Goal: Information Seeking & Learning: Learn about a topic

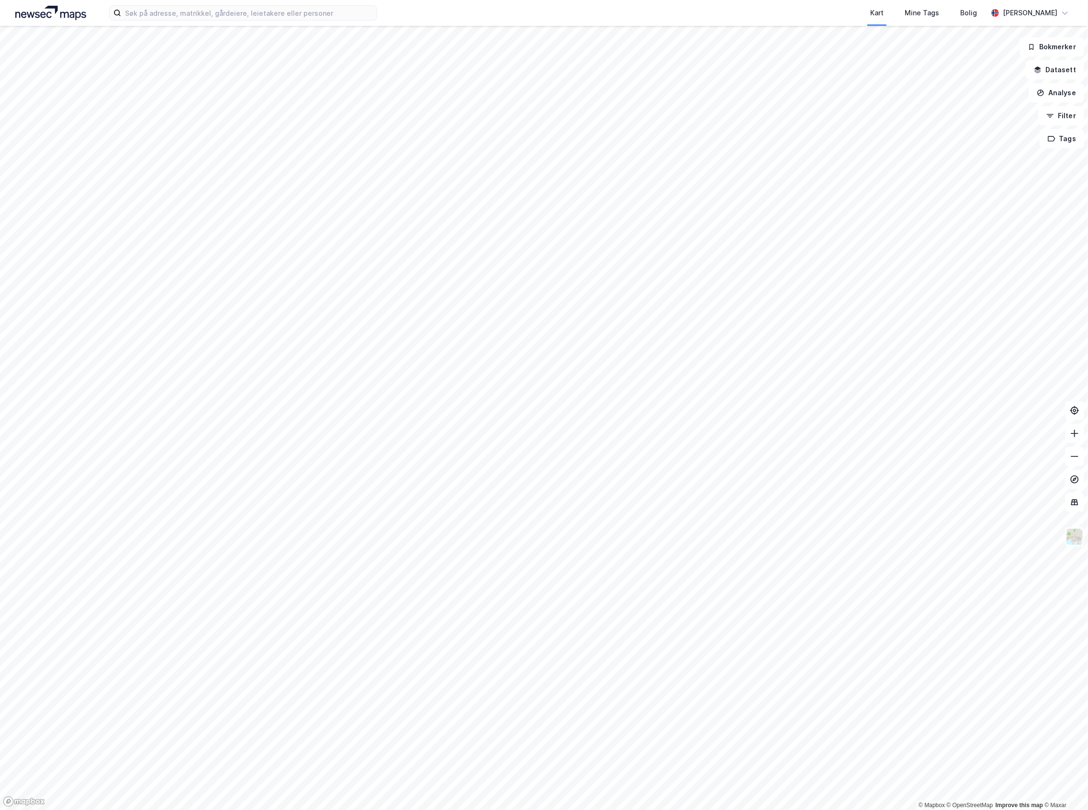
click at [365, 810] on html "Kart Mine Tags Bolig [PERSON_NAME] © Mapbox © OpenStreetMap Improve this map © …" at bounding box center [544, 405] width 1088 height 810
click at [1068, 87] on button "Analyse" at bounding box center [1057, 92] width 56 height 19
click at [1006, 115] on div "Tegn område" at bounding box center [972, 113] width 83 height 8
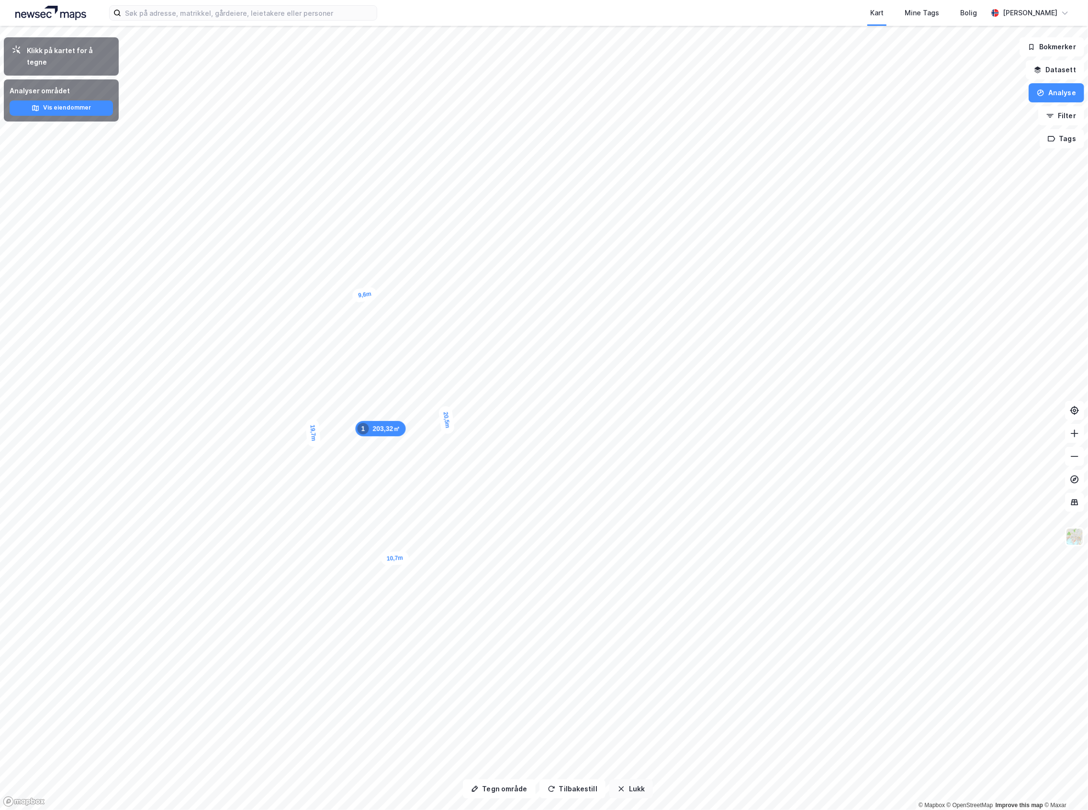
click at [625, 789] on button "Lukk" at bounding box center [631, 789] width 44 height 19
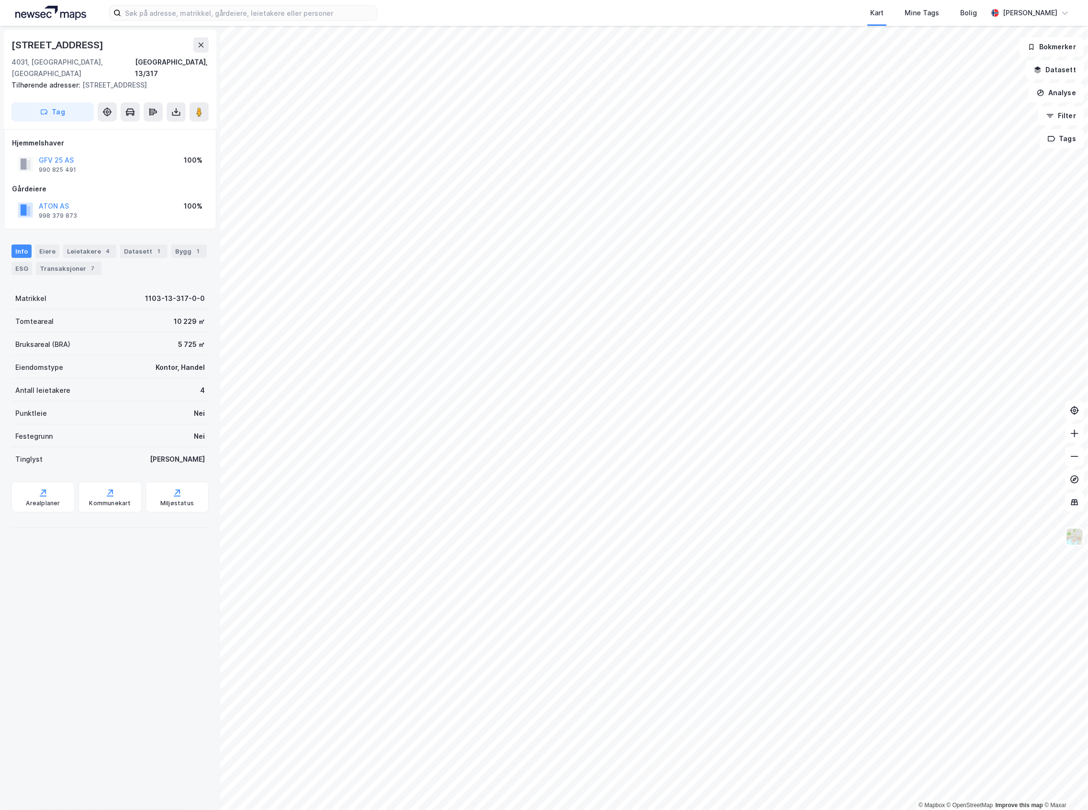
click at [84, 247] on div "Info [PERSON_NAME] 4 Datasett 1 Bygg 1 ESG Transaksjoner 7" at bounding box center [109, 260] width 197 height 31
click at [86, 245] on div "Leietakere 4" at bounding box center [89, 251] width 53 height 13
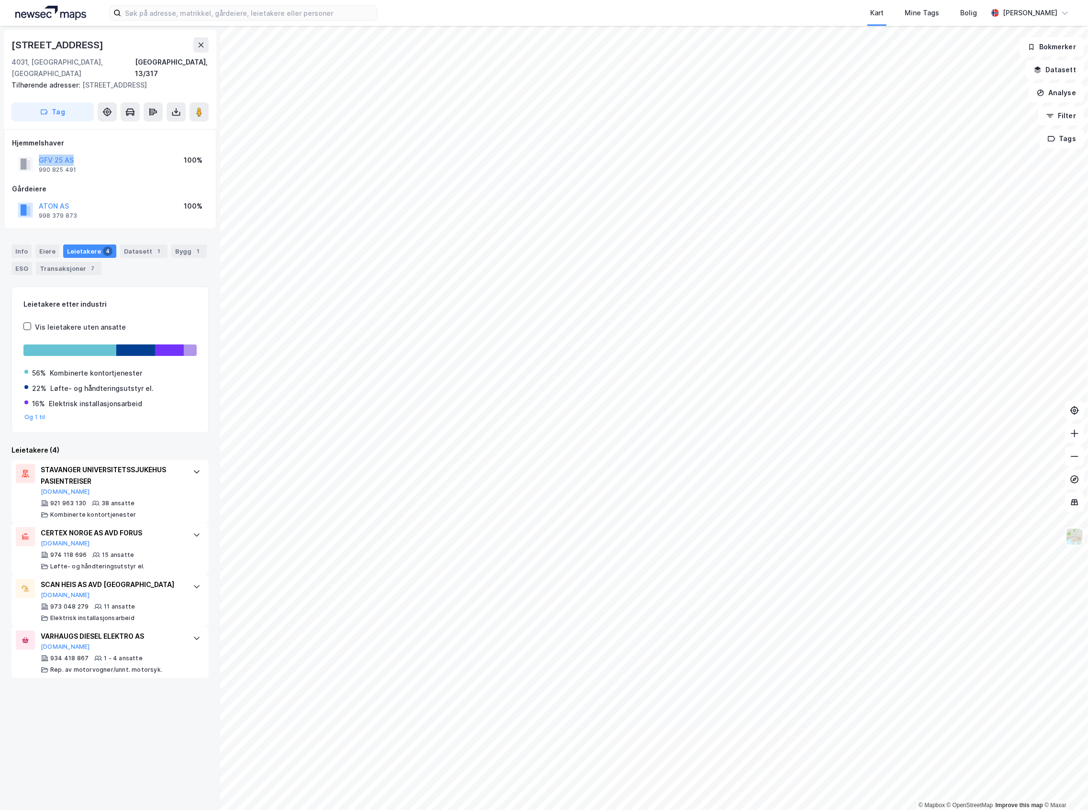
drag, startPoint x: 74, startPoint y: 149, endPoint x: 37, endPoint y: 149, distance: 36.4
click at [37, 155] on div "GFV 25 AS 990 825 491" at bounding box center [47, 164] width 58 height 19
copy button "GFV 25 AS"
click at [193, 246] on div "1" at bounding box center [198, 251] width 10 height 10
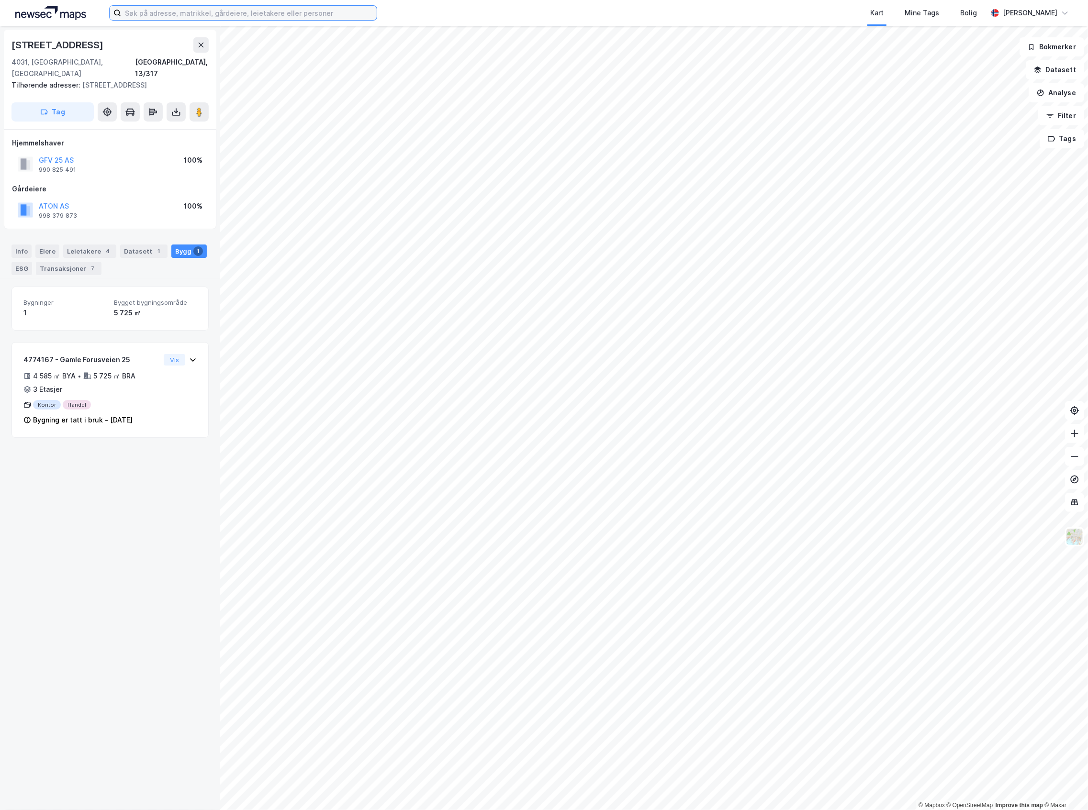
click at [180, 15] on input at bounding box center [249, 13] width 256 height 14
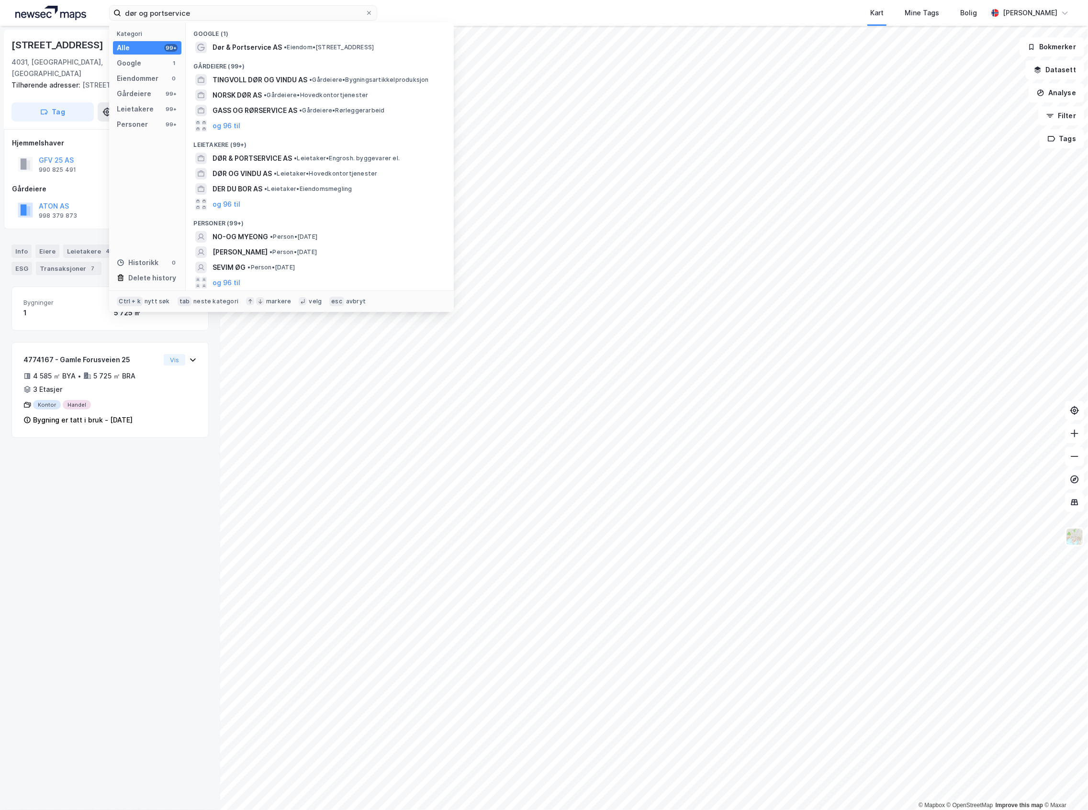
click at [301, 58] on div "Gårdeiere (99+)" at bounding box center [320, 63] width 268 height 17
click at [303, 48] on span "• Eiendom • [STREET_ADDRESS]" at bounding box center [329, 48] width 90 height 8
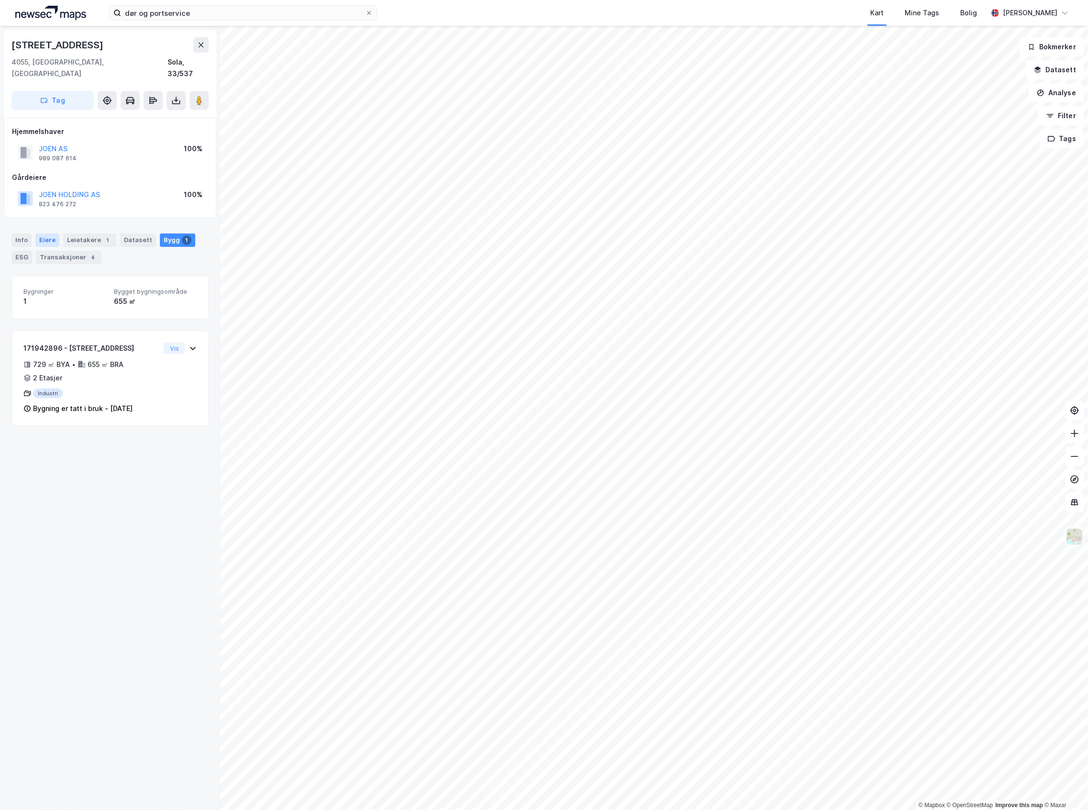
click at [47, 234] on div "Eiere" at bounding box center [47, 240] width 24 height 13
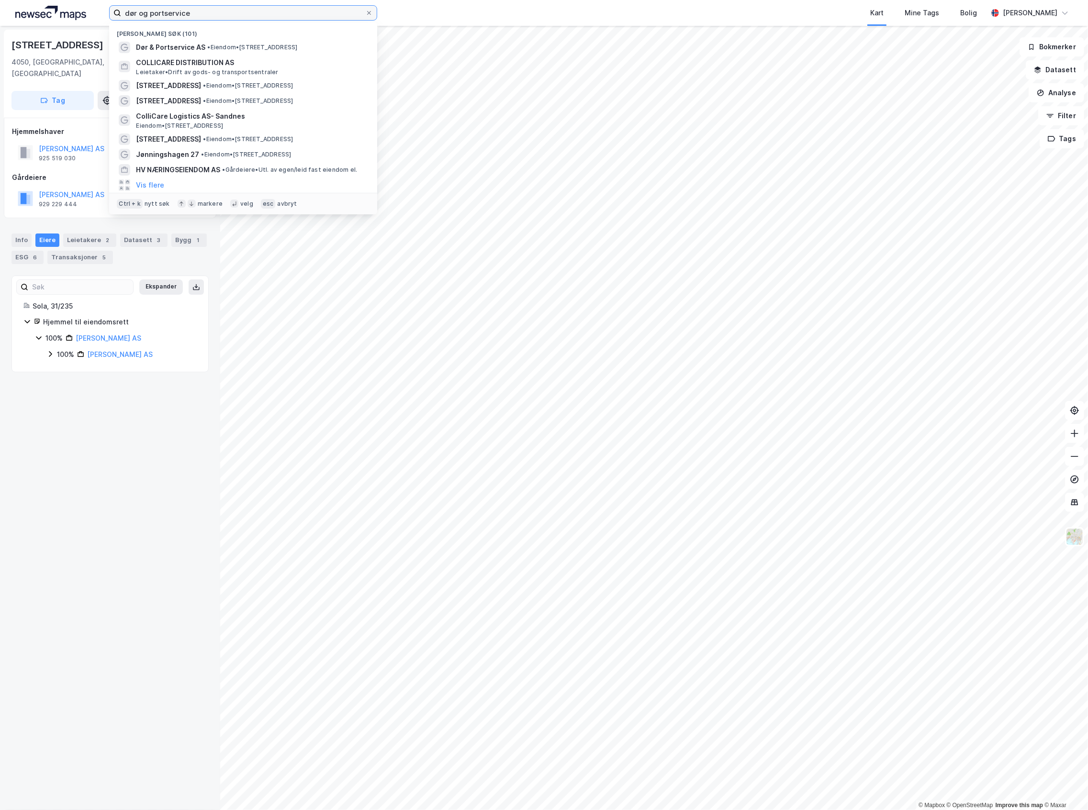
drag, startPoint x: 87, startPoint y: 20, endPoint x: -16, endPoint y: 32, distance: 103.5
click at [0, 32] on html "dør og portservice Nylige søk (101) Dør & Portservice AS • Eiendom • [STREET_AD…" at bounding box center [544, 405] width 1088 height 810
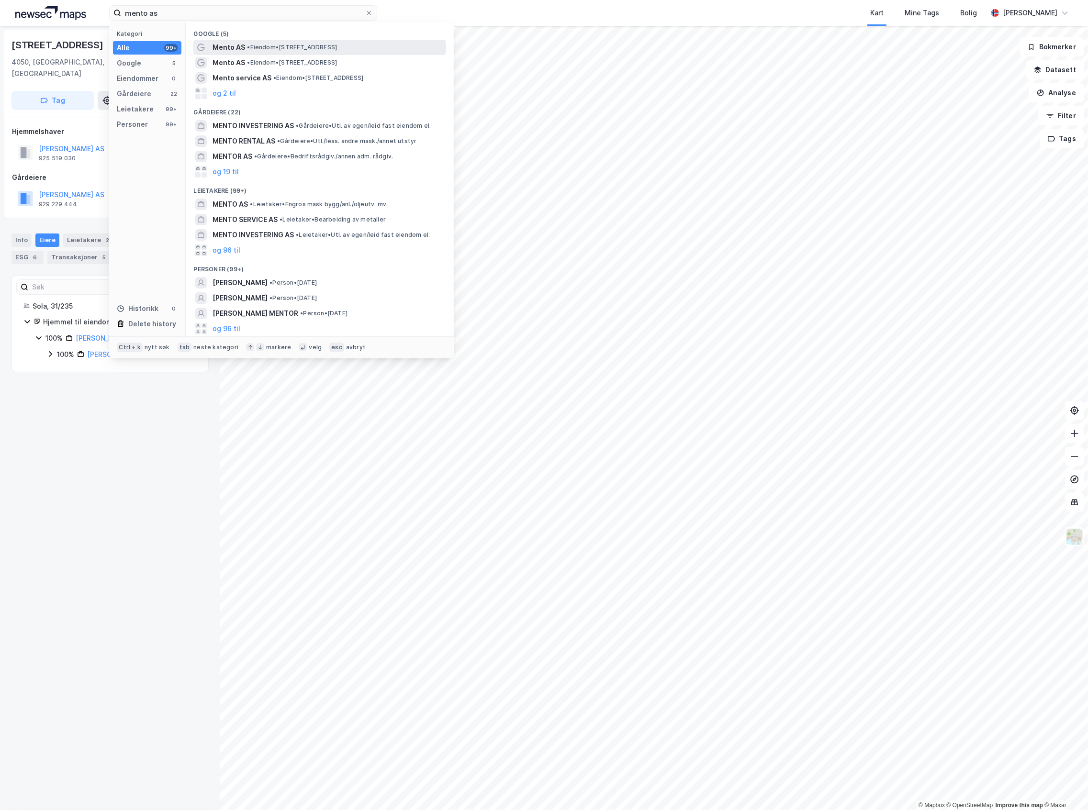
click at [305, 50] on span "• Eiendom • [STREET_ADDRESS]" at bounding box center [292, 48] width 90 height 8
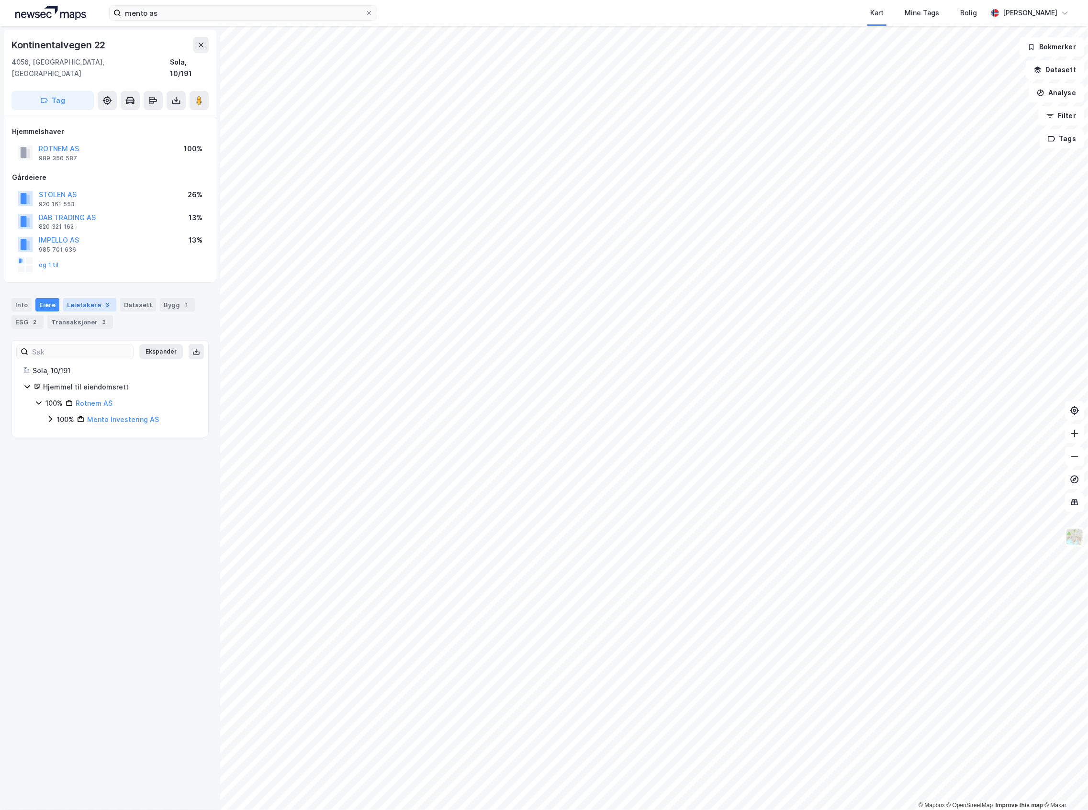
click at [76, 298] on div "Leietakere 3" at bounding box center [89, 304] width 53 height 13
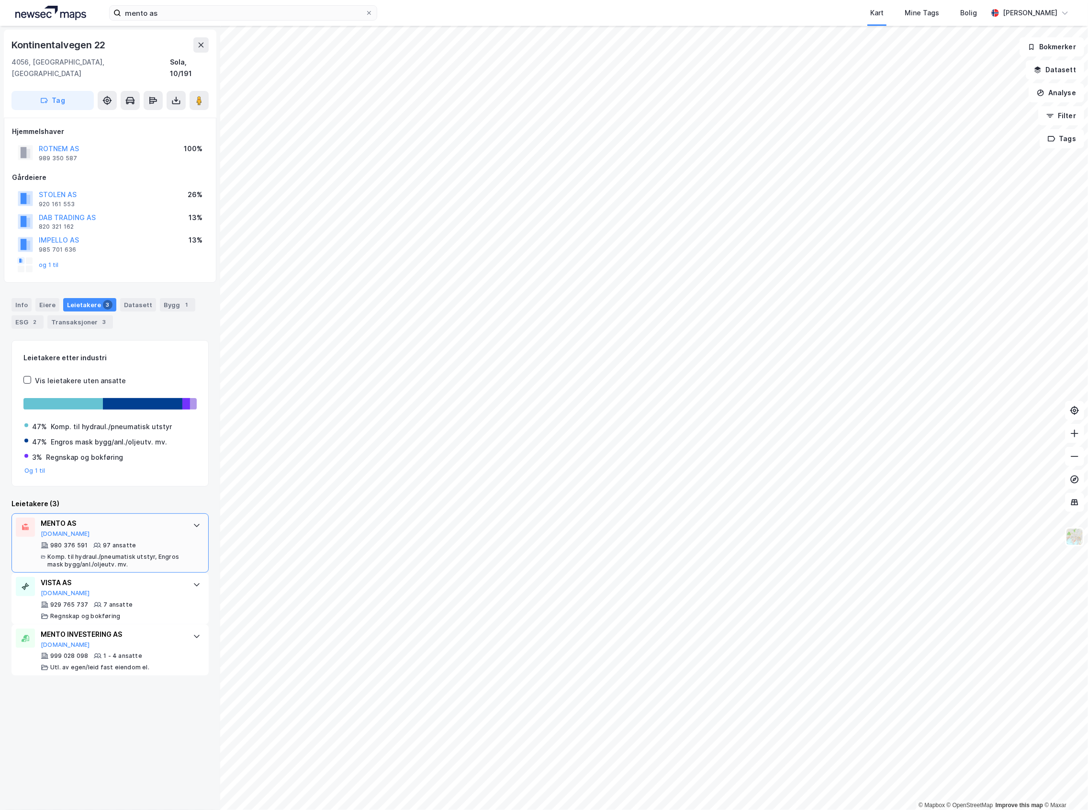
click at [91, 521] on div "MENTO AS [DOMAIN_NAME]" at bounding box center [112, 528] width 143 height 20
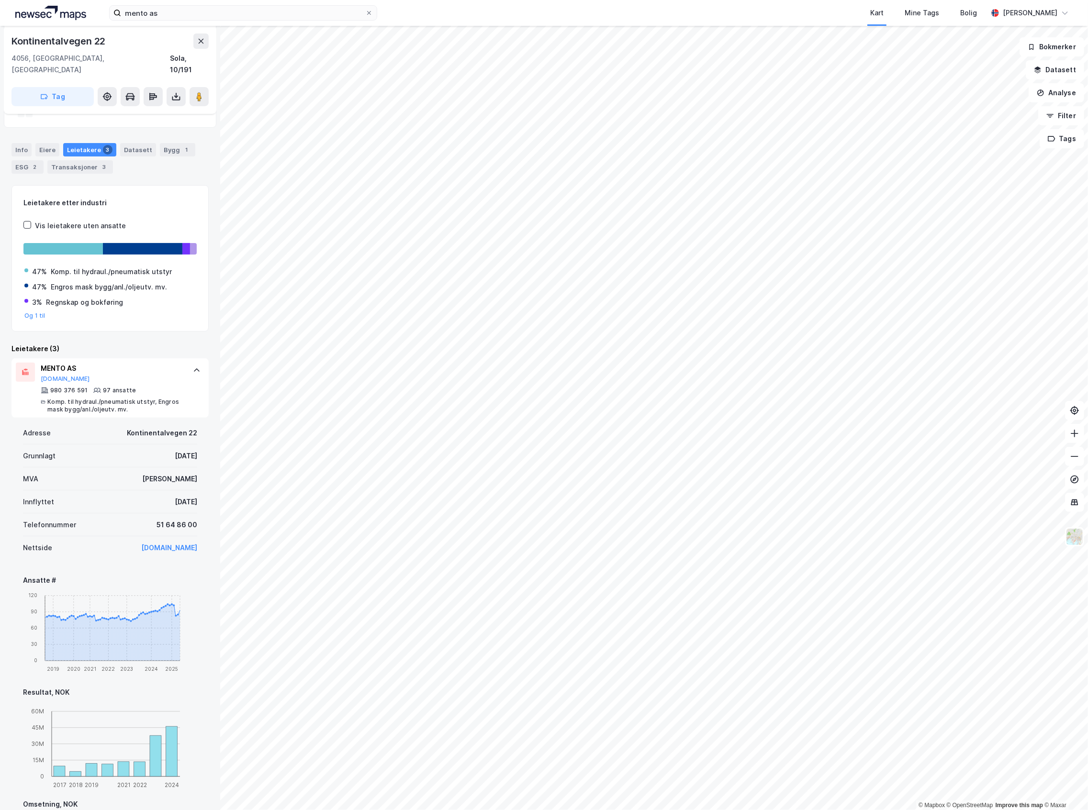
scroll to position [146, 0]
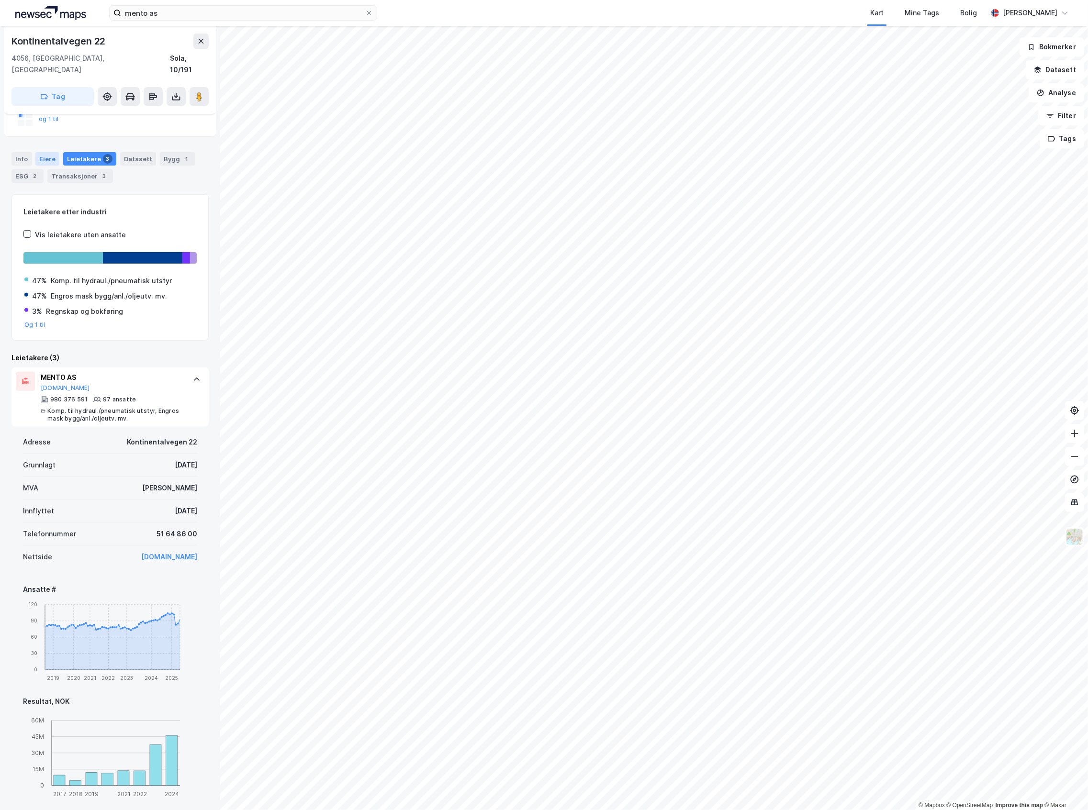
click at [48, 152] on div "Eiere" at bounding box center [47, 158] width 24 height 13
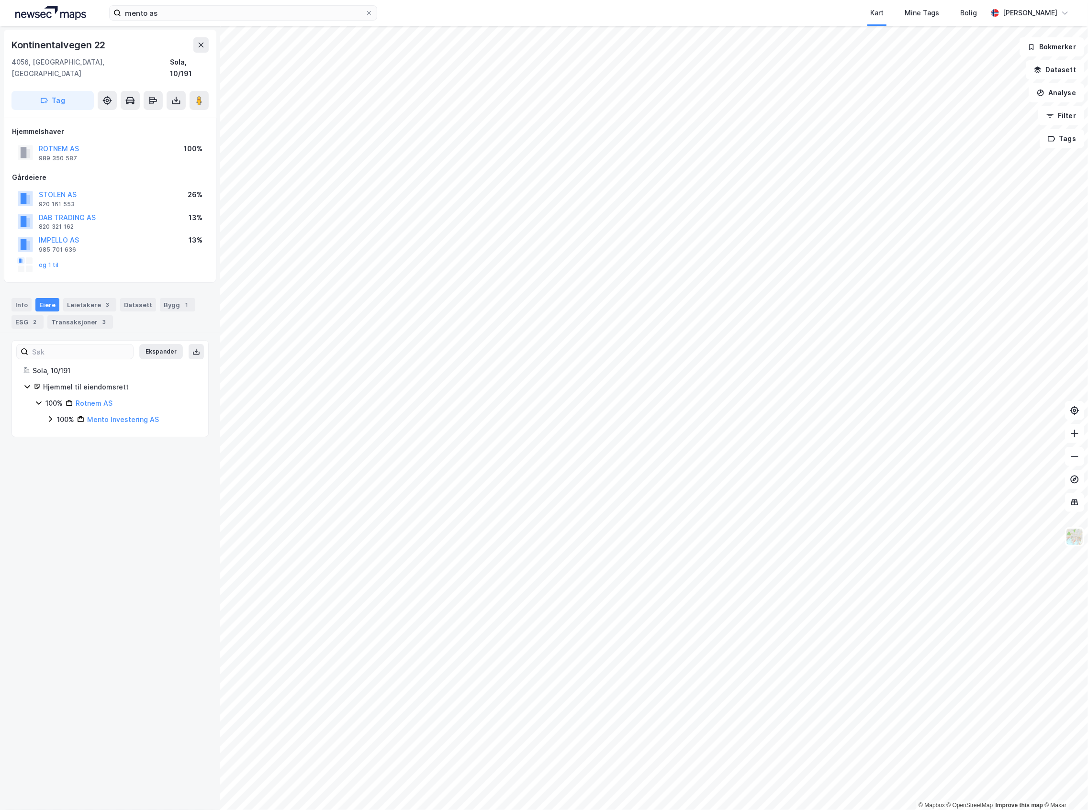
click at [60, 414] on div "100%" at bounding box center [65, 419] width 17 height 11
click at [103, 300] on div "3" at bounding box center [108, 305] width 10 height 10
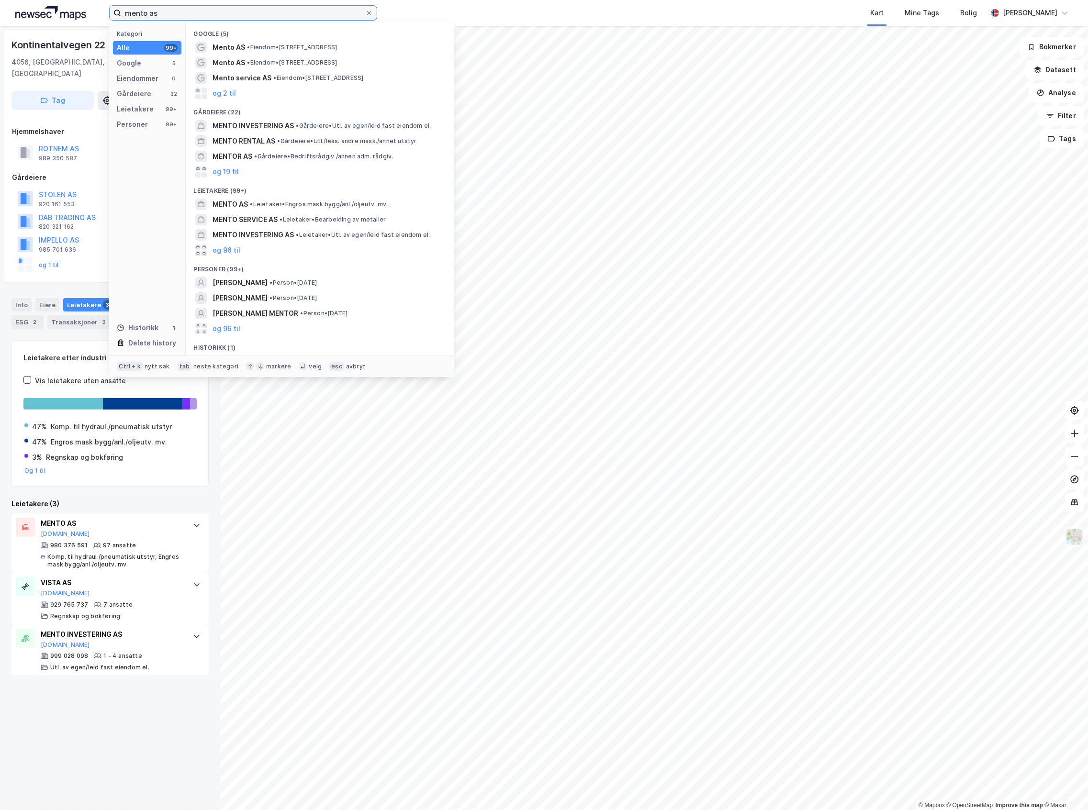
drag, startPoint x: 179, startPoint y: 16, endPoint x: -109, endPoint y: 50, distance: 289.7
click at [0, 50] on html "mento as Kategori Alle 99+ Google 5 Eiendommer 0 Gårdeiere 22 Leietakere 99+ Pe…" at bounding box center [544, 405] width 1088 height 810
type input "mokveld [GEOGRAPHIC_DATA]"
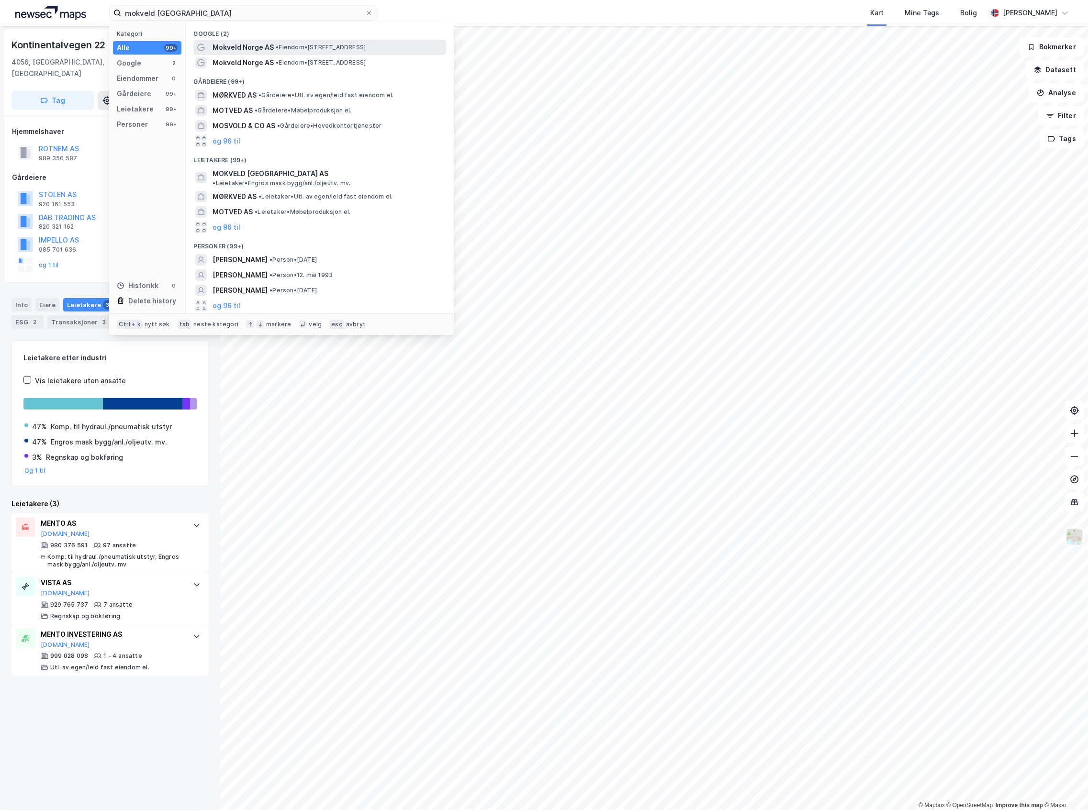
click at [328, 51] on span "• Eiendom • [STREET_ADDRESS]" at bounding box center [321, 48] width 90 height 8
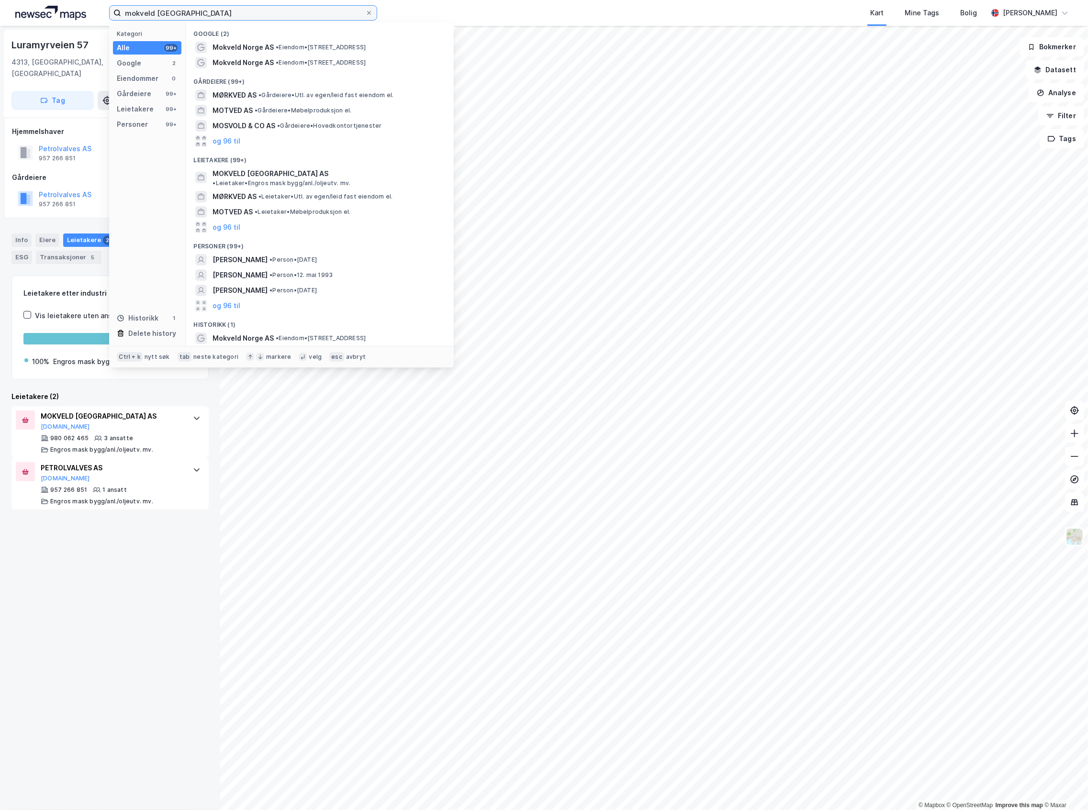
drag, startPoint x: 202, startPoint y: 11, endPoint x: -86, endPoint y: 13, distance: 287.6
click at [0, 13] on html "mokveld norge Kategori Alle 99+ Google 2 Eiendommer 0 Gårdeiere 99+ Leietakere …" at bounding box center [544, 405] width 1088 height 810
click at [278, 65] on span "•" at bounding box center [277, 62] width 3 height 7
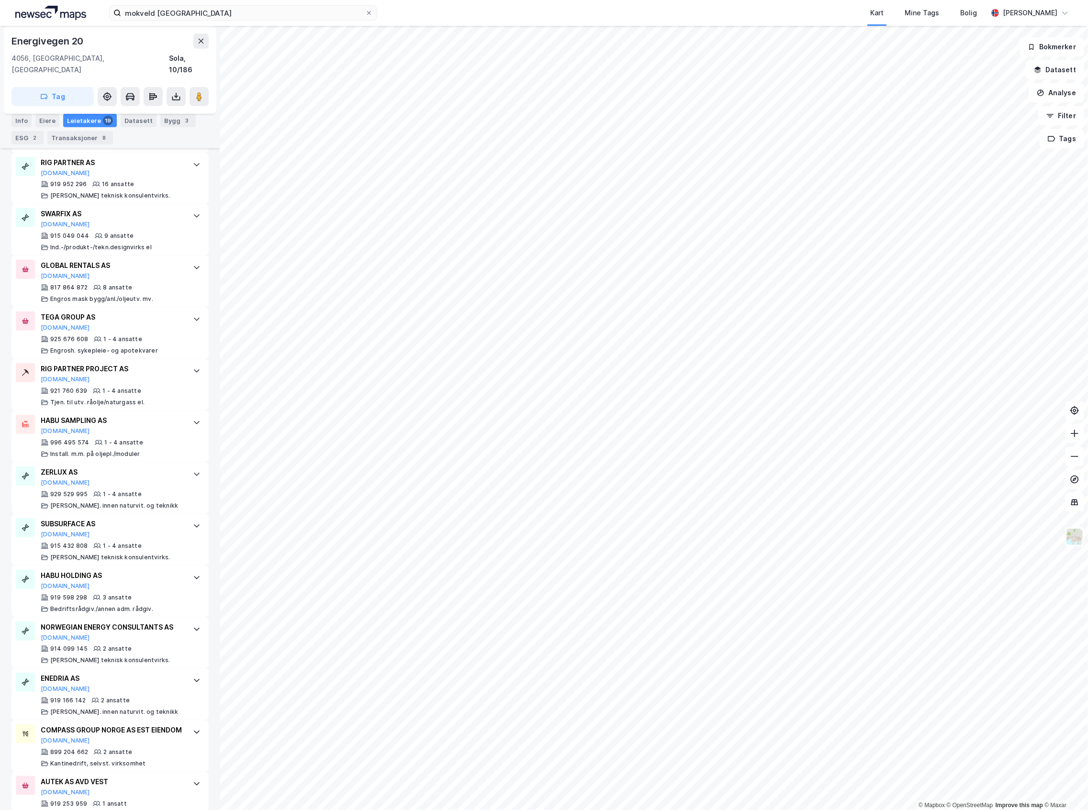
scroll to position [484, 0]
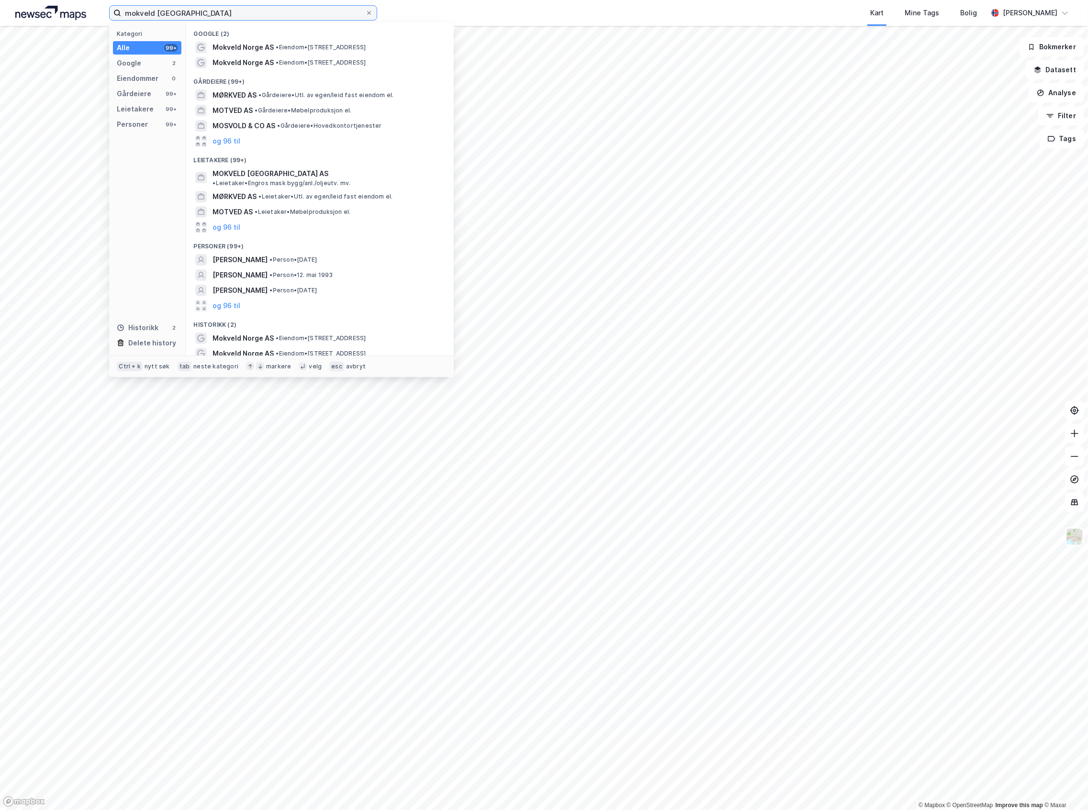
drag, startPoint x: 222, startPoint y: 16, endPoint x: 113, endPoint y: 23, distance: 109.4
click at [113, 21] on div "mokveld norge Kategori Alle 99+ Google 2 Eiendommer 0 Gårdeiere 99+ Leietakere …" at bounding box center [243, 12] width 268 height 15
click at [582, 22] on div "Kart Mine Tags Bolig" at bounding box center [705, 13] width 564 height 26
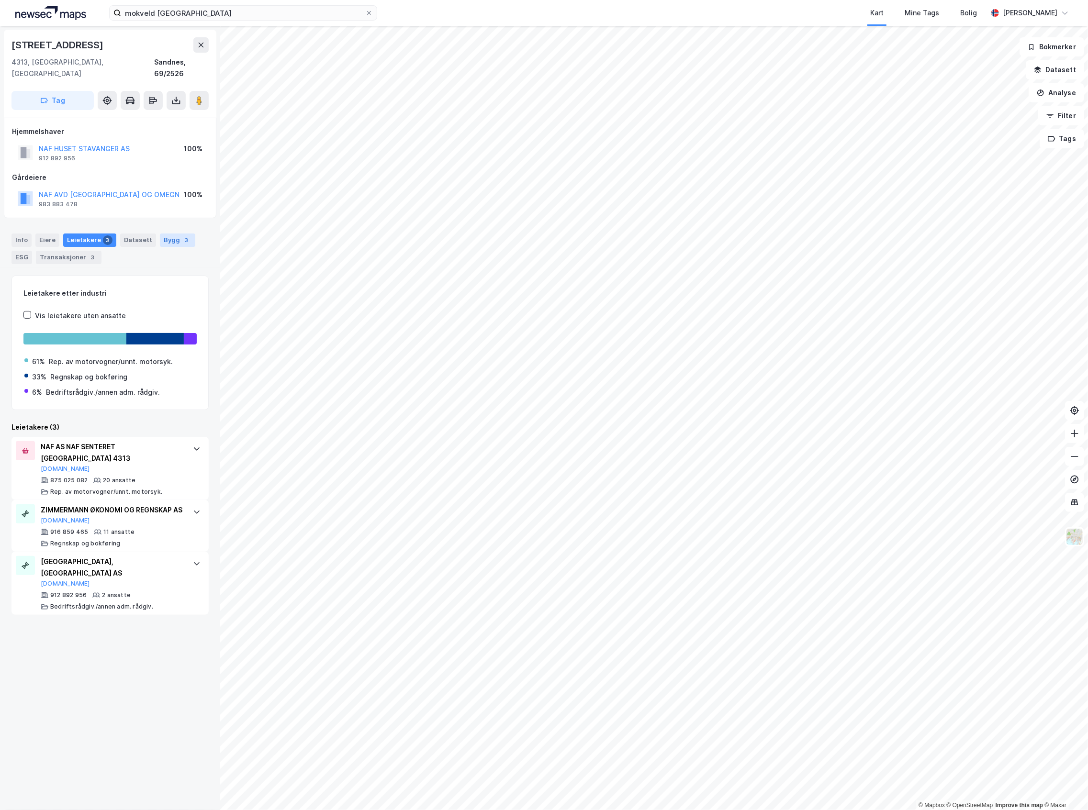
click at [160, 234] on div "Bygg 3" at bounding box center [177, 240] width 35 height 13
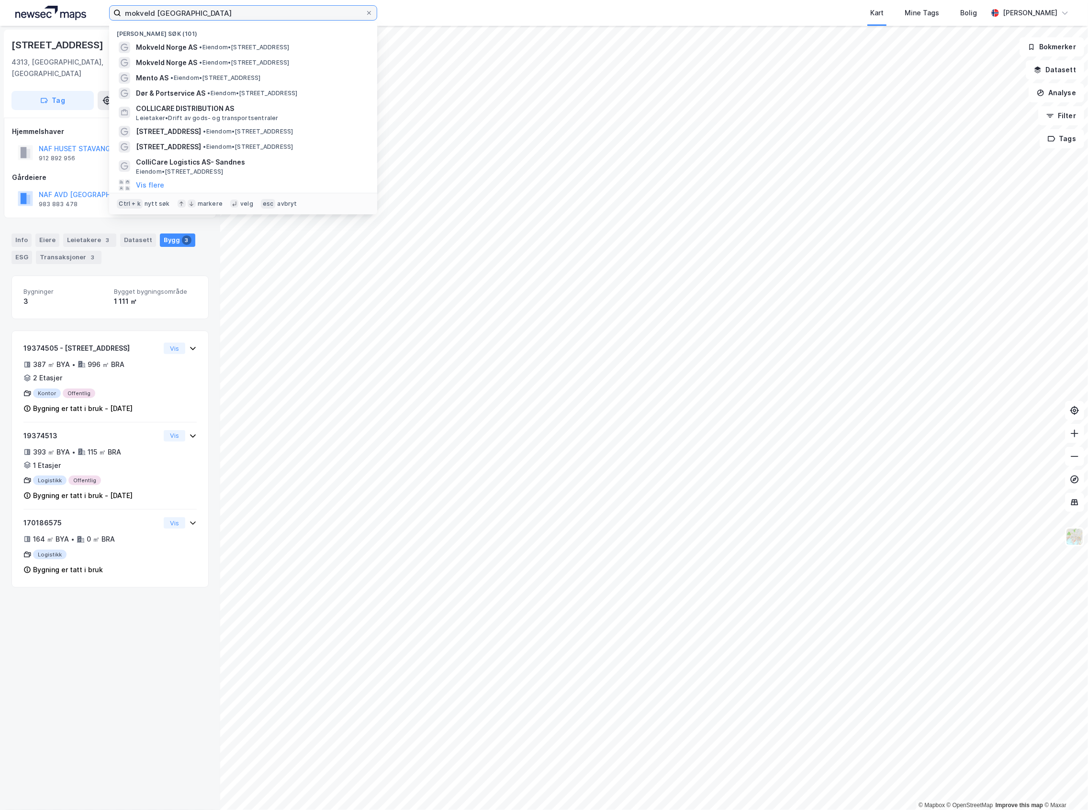
drag, startPoint x: 293, startPoint y: 10, endPoint x: -28, endPoint y: 33, distance: 322.5
click at [0, 33] on html "mokveld norge Nylige søk (101) Mokveld [GEOGRAPHIC_DATA] AS • Eiendom • [STREET…" at bounding box center [544, 405] width 1088 height 810
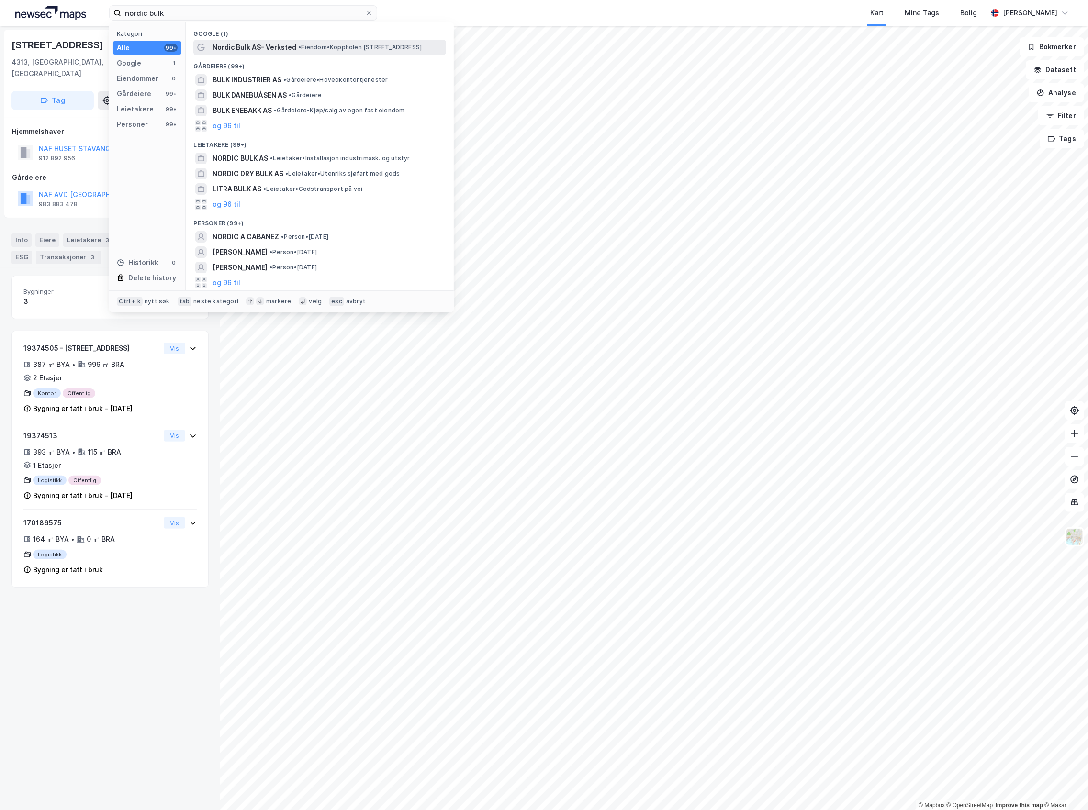
click at [257, 45] on span "Nordic Bulk AS- Verksted" at bounding box center [254, 47] width 84 height 11
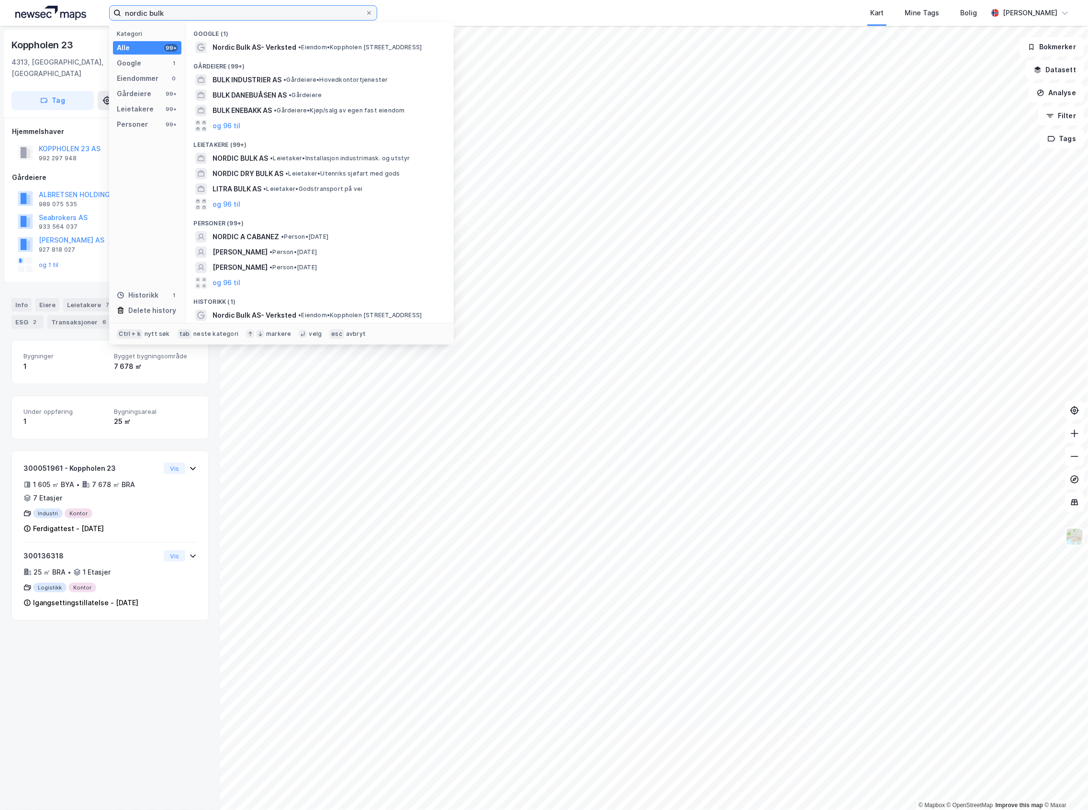
drag, startPoint x: 103, startPoint y: 12, endPoint x: -56, endPoint y: 21, distance: 160.1
click at [0, 21] on html "nordic bulk Kategori Alle 99+ Google 1 Eiendommer 0 Gårdeiere 99+ Leietakere 99…" at bounding box center [544, 405] width 1088 height 810
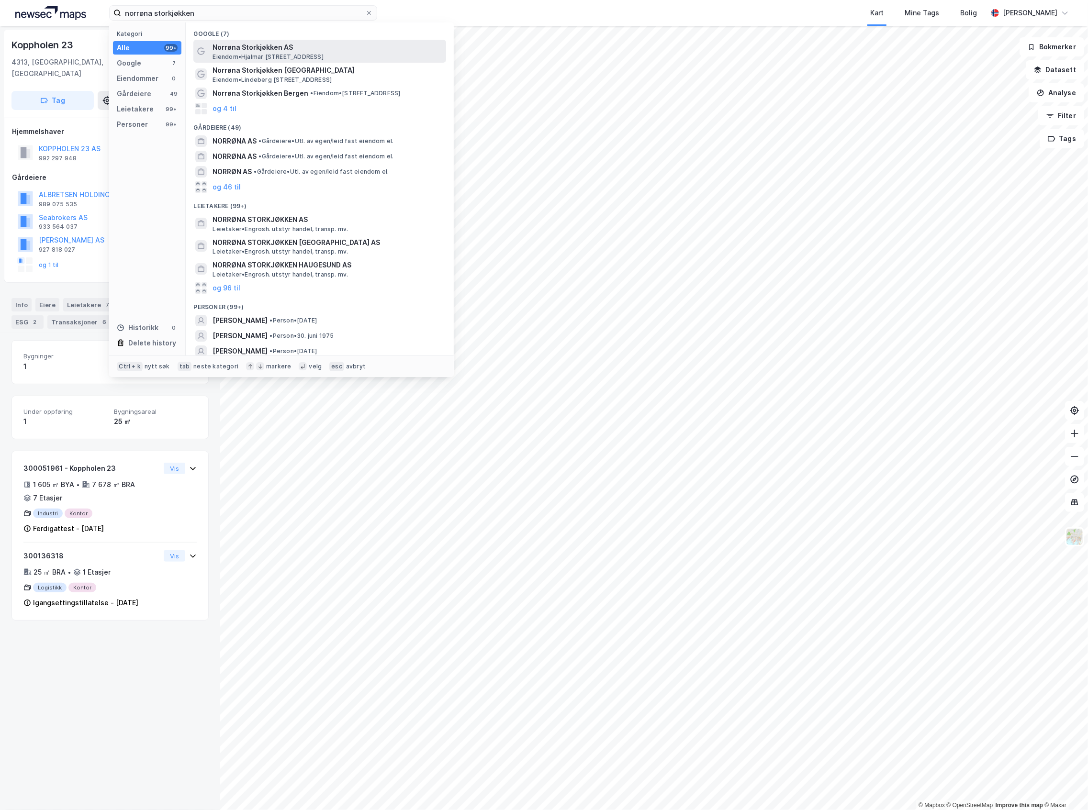
click at [292, 47] on span "Norrøna Storkjøkken AS" at bounding box center [327, 47] width 230 height 11
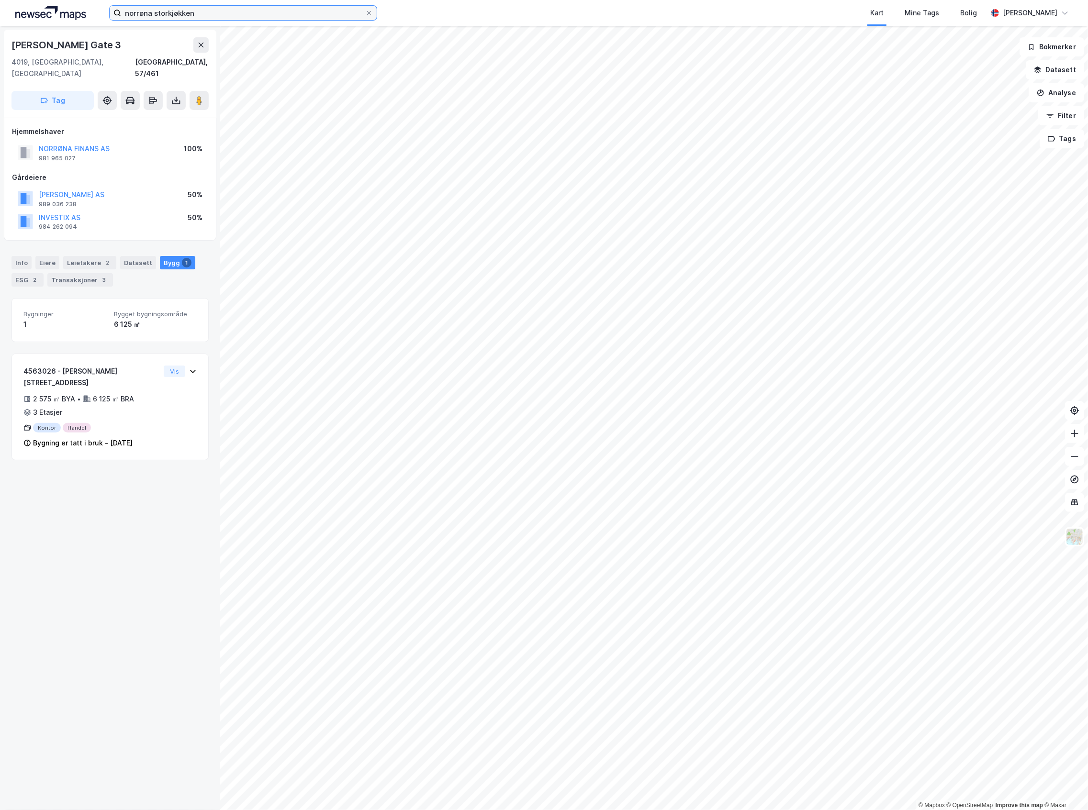
click at [221, 8] on input "norrøna storkjøkken" at bounding box center [243, 13] width 244 height 14
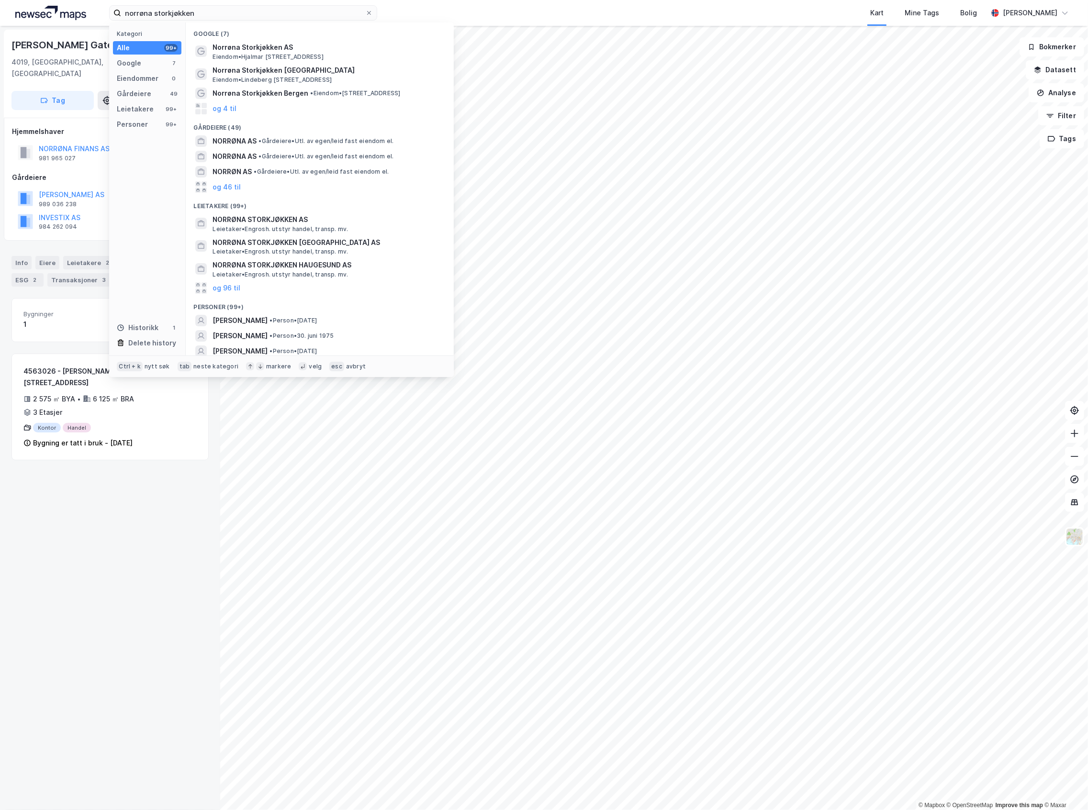
click at [493, 17] on div "Kart Mine Tags Bolig" at bounding box center [705, 13] width 564 height 26
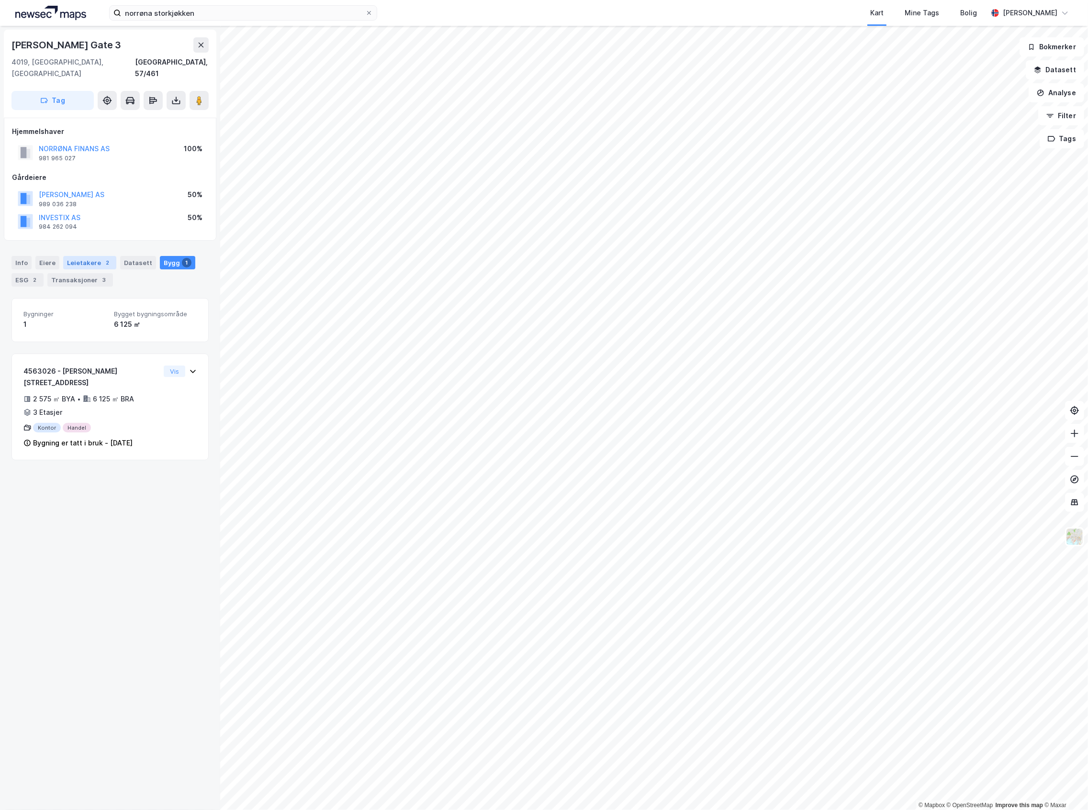
click at [79, 256] on div "Leietakere 2" at bounding box center [89, 262] width 53 height 13
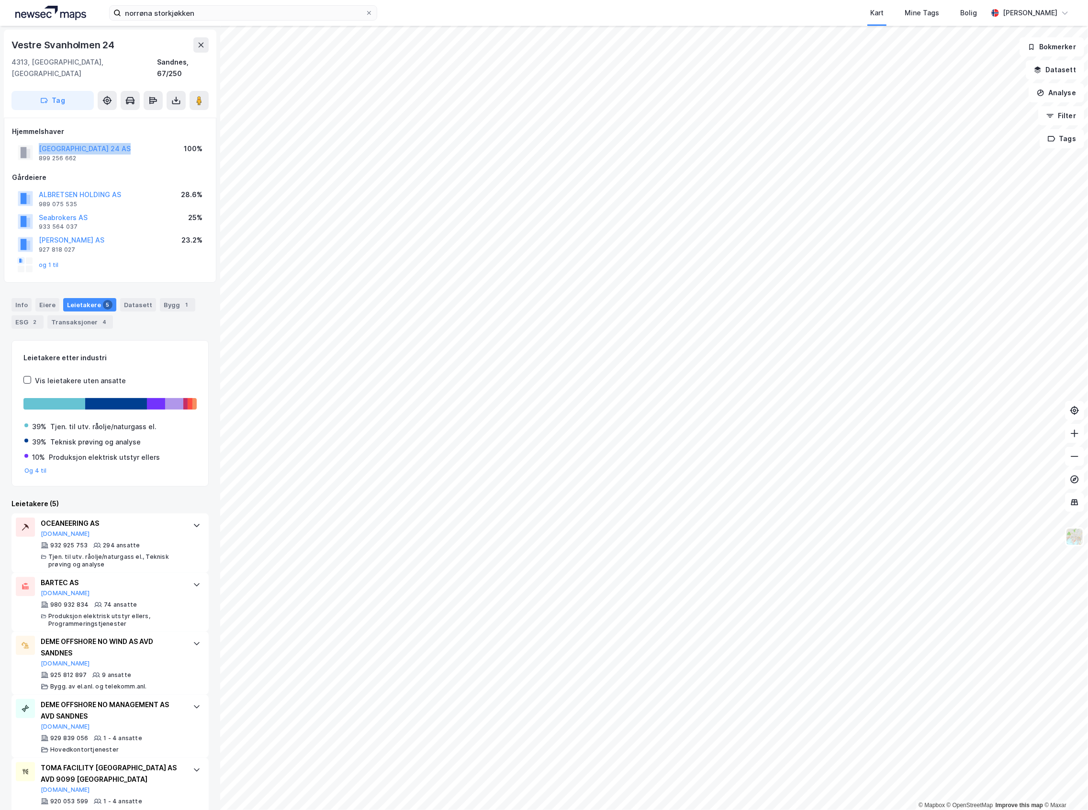
drag, startPoint x: 158, startPoint y: 134, endPoint x: 27, endPoint y: 134, distance: 131.1
click at [27, 141] on div "[GEOGRAPHIC_DATA] 24 AS 899 256 662 100%" at bounding box center [110, 152] width 196 height 23
copy button "[GEOGRAPHIC_DATA] 24 AS"
click at [158, 553] on div "Tjen. til utv. råolje/naturgass el., Teknisk prøving og analyse" at bounding box center [115, 560] width 135 height 15
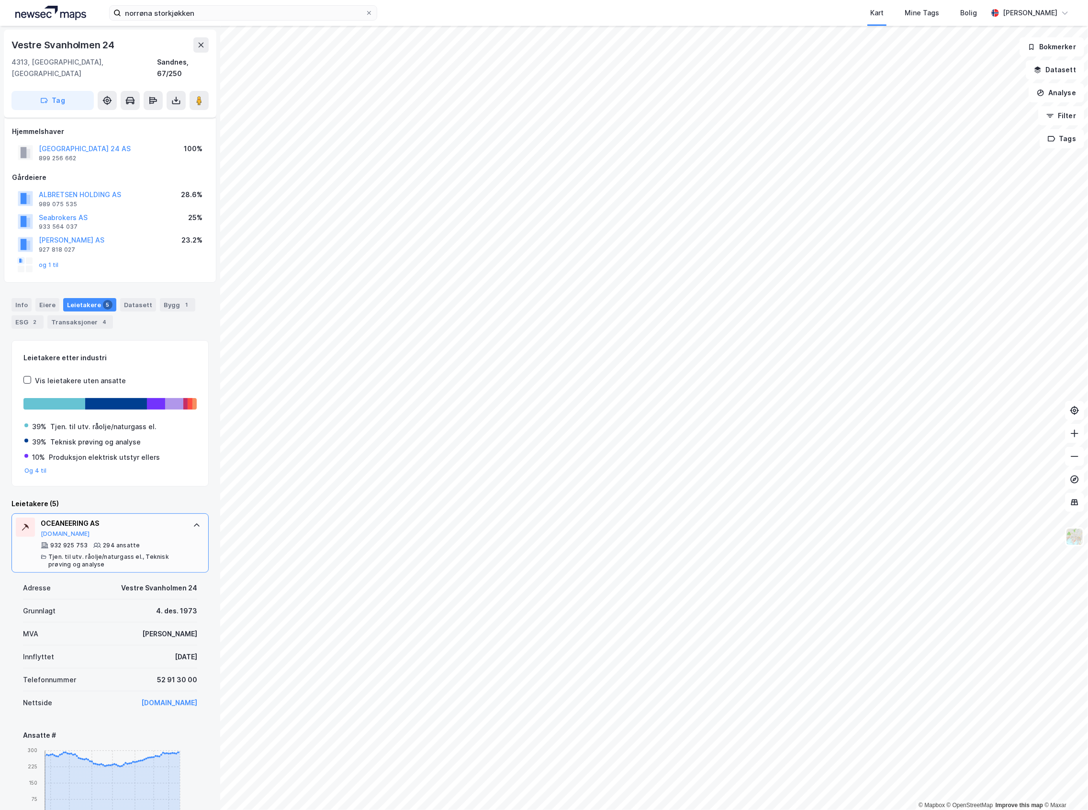
scroll to position [255, 0]
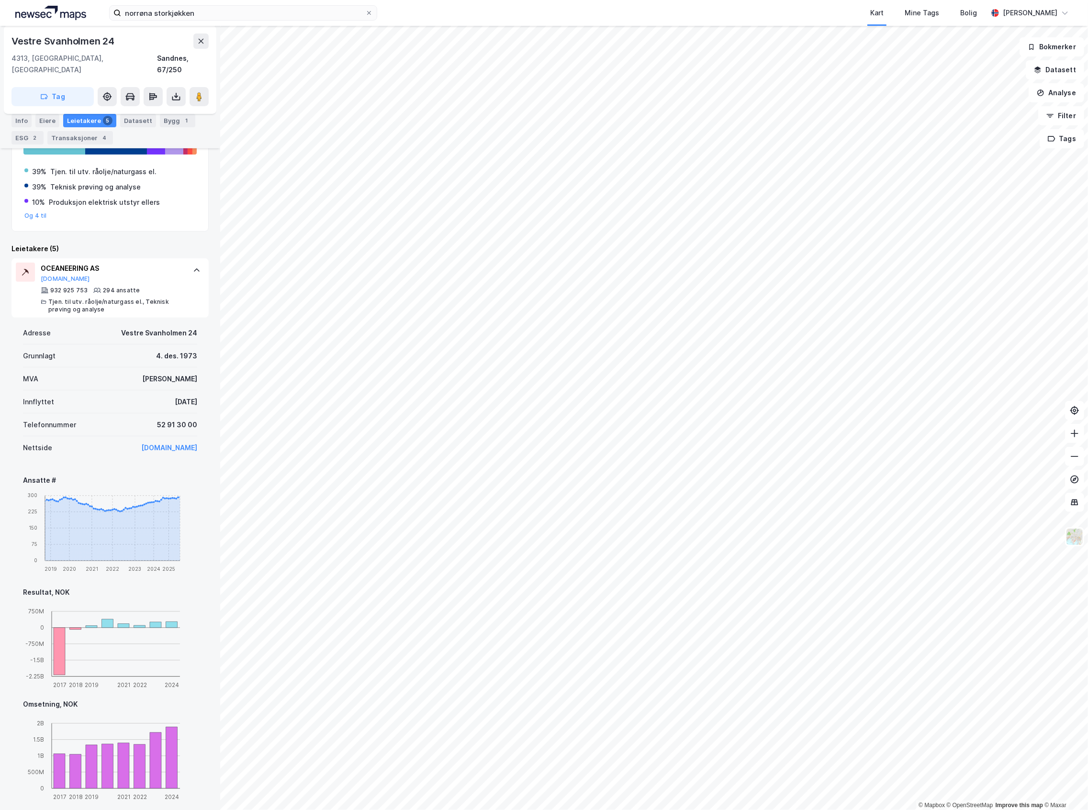
drag, startPoint x: 149, startPoint y: 392, endPoint x: 188, endPoint y: 391, distance: 38.8
click at [188, 388] on div "Adresse Vestre [STREET_ADDRESS][DATE] MVA Ja Innflyttet [DATE] Telefonnummer [P…" at bounding box center [109, 585] width 197 height 534
click at [190, 425] on div "Adresse Vestre [STREET_ADDRESS][DATE] MVA Ja Innflyttet [DATE] Telefonnummer [P…" at bounding box center [109, 585] width 197 height 534
drag, startPoint x: 161, startPoint y: 383, endPoint x: 171, endPoint y: 387, distance: 11.0
click at [171, 391] on div "Innflyttet [DATE]" at bounding box center [110, 402] width 174 height 23
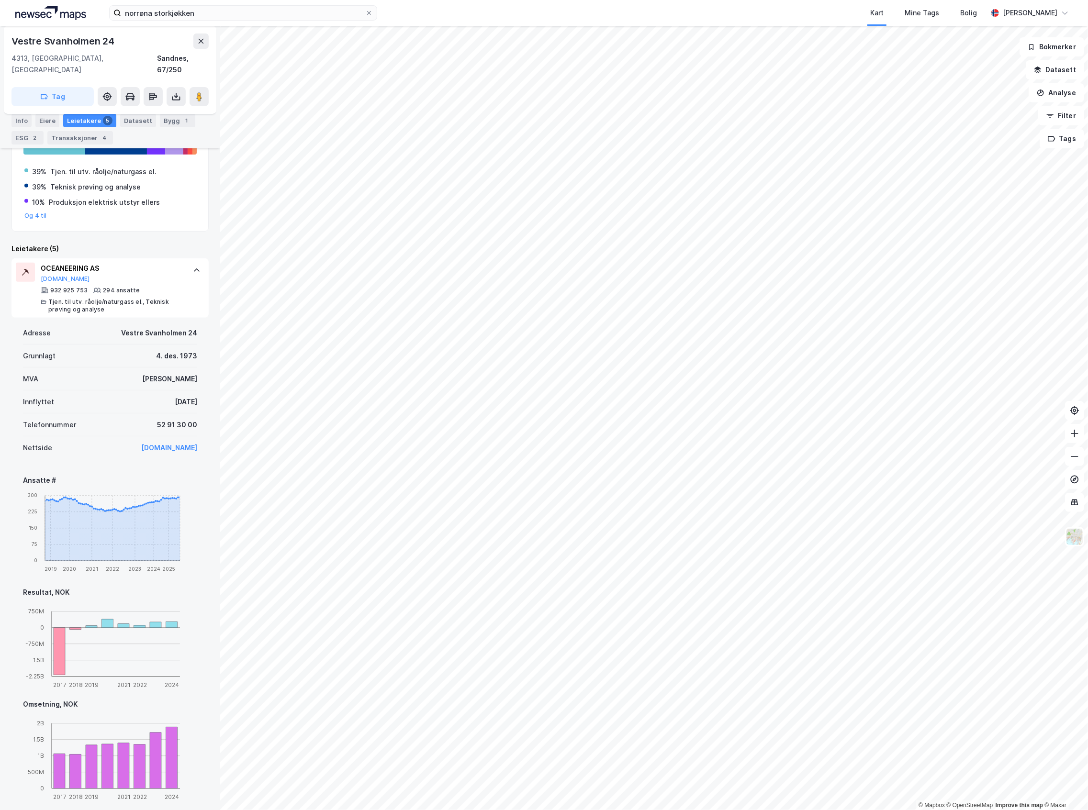
click at [194, 382] on div "Adresse Vestre [STREET_ADDRESS][DATE] MVA Ja Innflyttet [DATE] Telefonnummer [P…" at bounding box center [109, 585] width 197 height 534
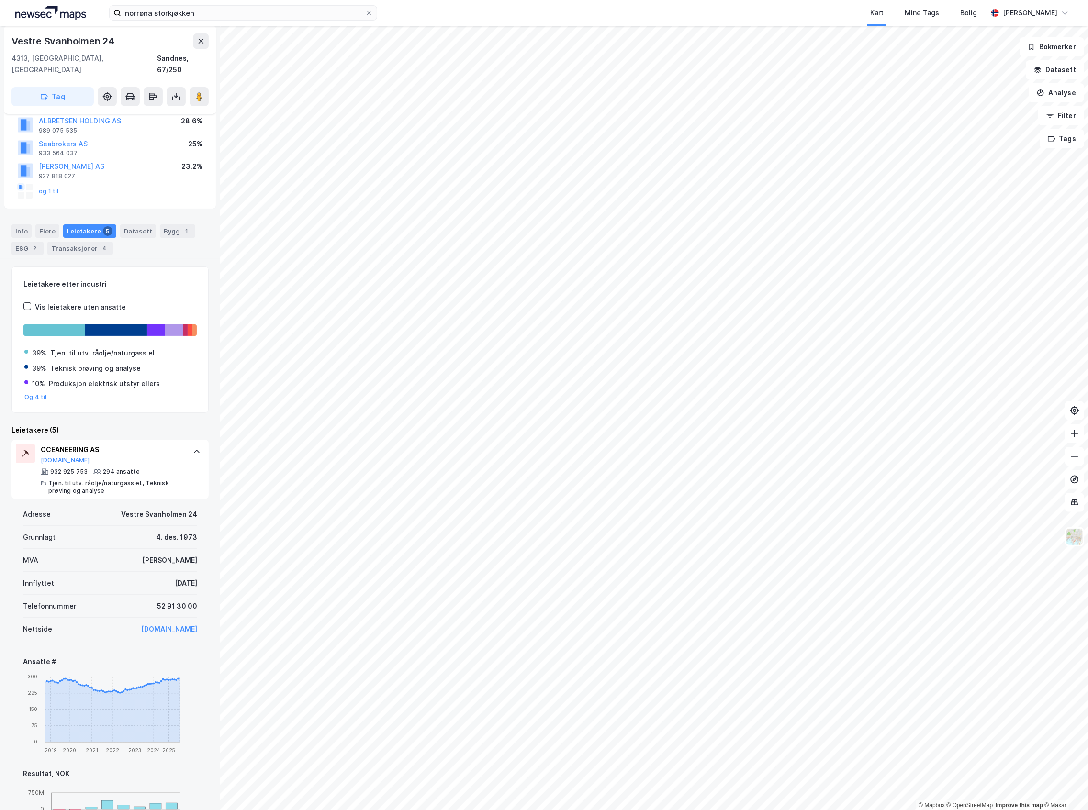
scroll to position [127, 0]
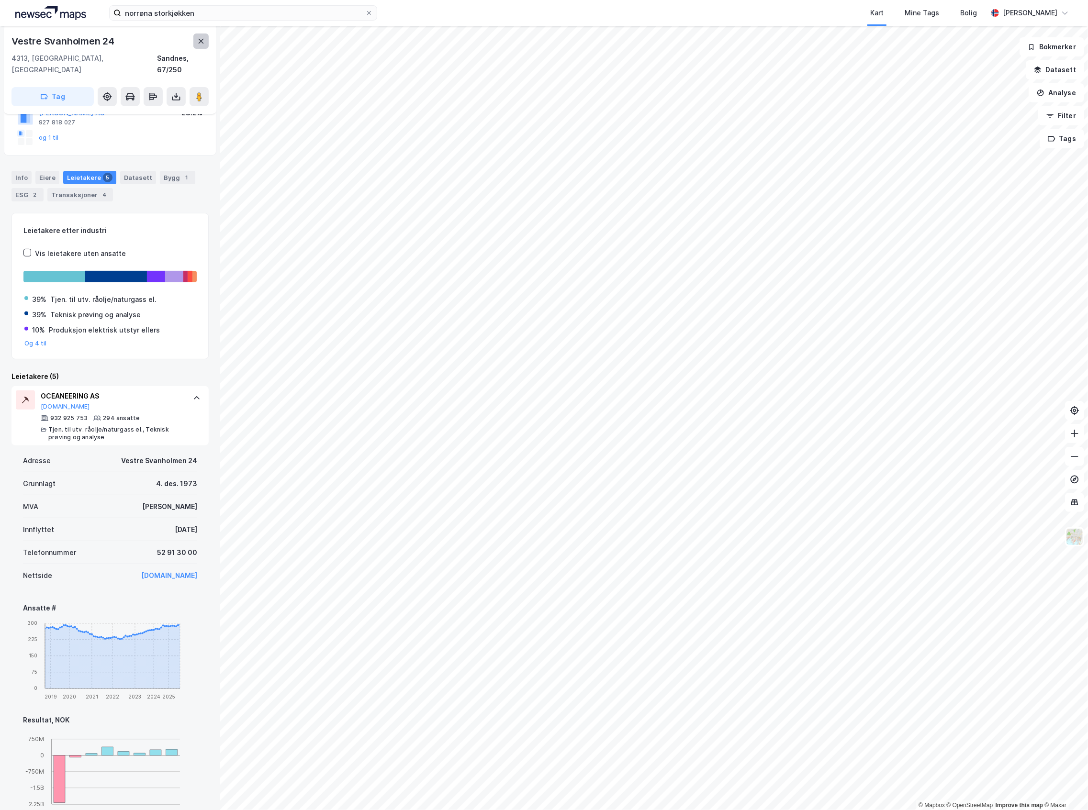
click at [193, 43] on button at bounding box center [200, 41] width 15 height 15
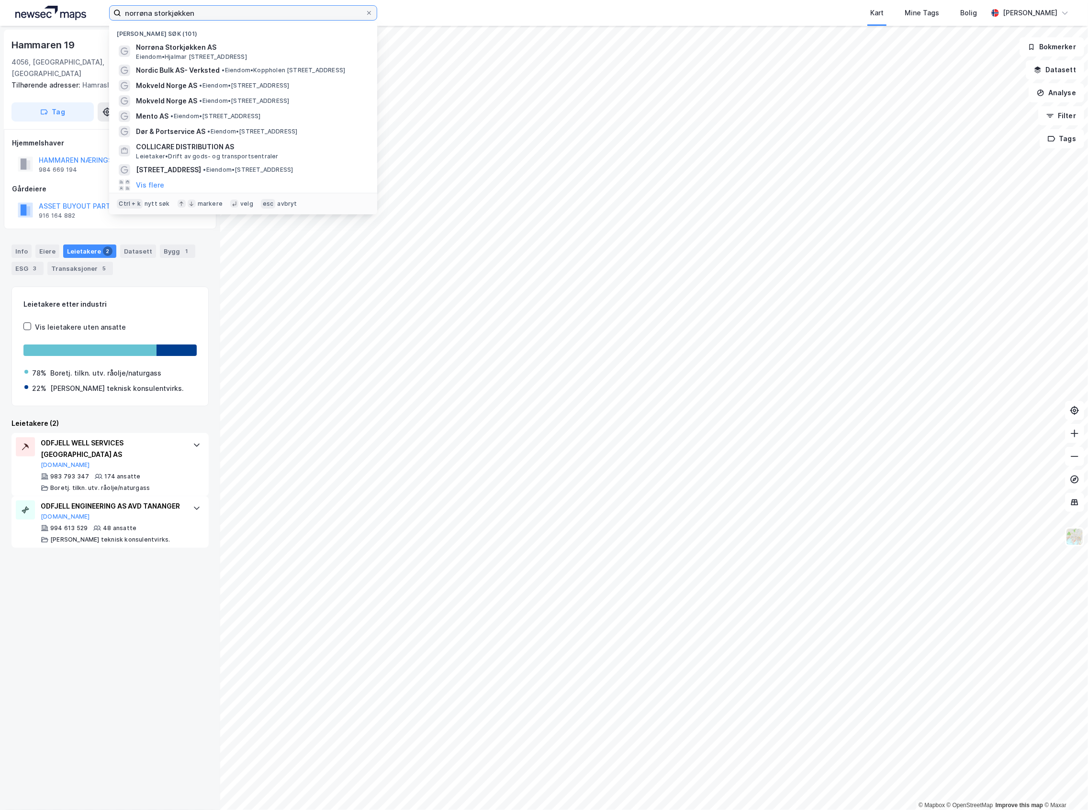
drag, startPoint x: 286, startPoint y: 14, endPoint x: -81, endPoint y: 31, distance: 367.5
click at [0, 31] on html "norrøna storkjøkken Nylige søk (101) Norrøna Storkjøkken AS Eiendom • [STREET_A…" at bounding box center [544, 405] width 1088 height 810
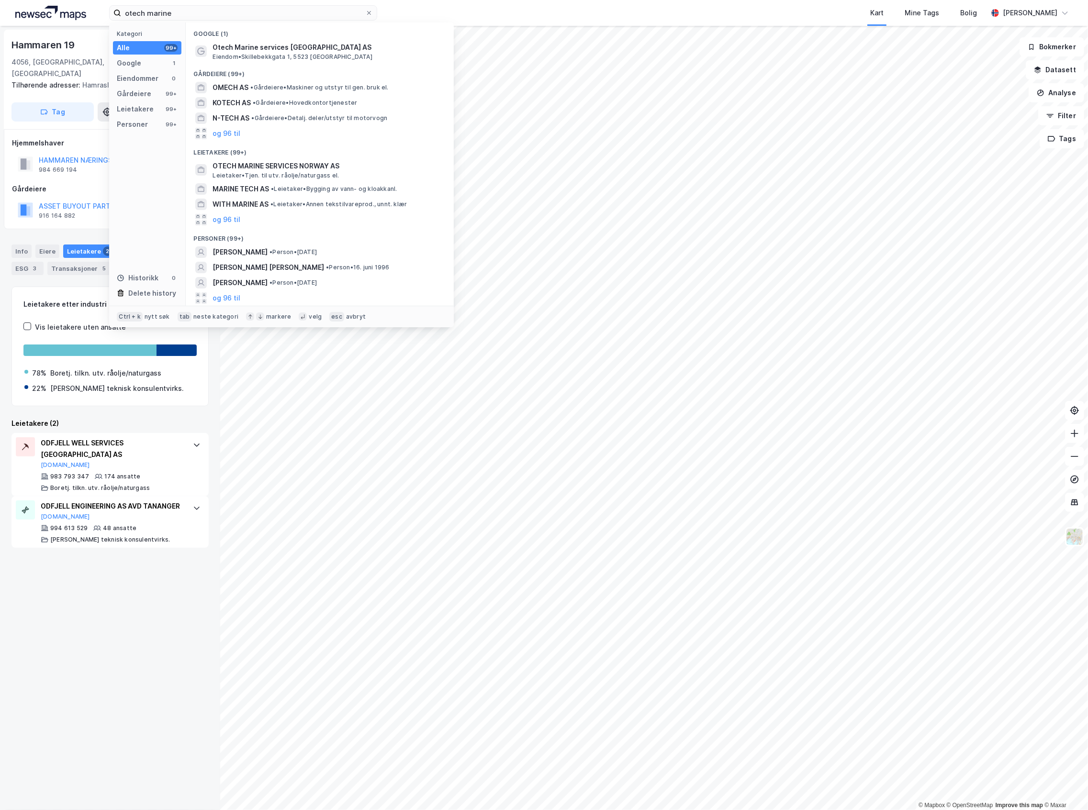
click at [404, 12] on div "otech marine Kategori Alle 99+ Google 1 Eiendommer 0 Gårdeiere 99+ Leietakere 9…" at bounding box center [544, 13] width 1088 height 26
drag, startPoint x: 175, startPoint y: 14, endPoint x: 25, endPoint y: 39, distance: 151.3
click at [25, 39] on div "otech marine Kategori Alle 99+ Google 1 Eiendommer 0 Gårdeiere 99+ Leietakere 9…" at bounding box center [544, 405] width 1088 height 810
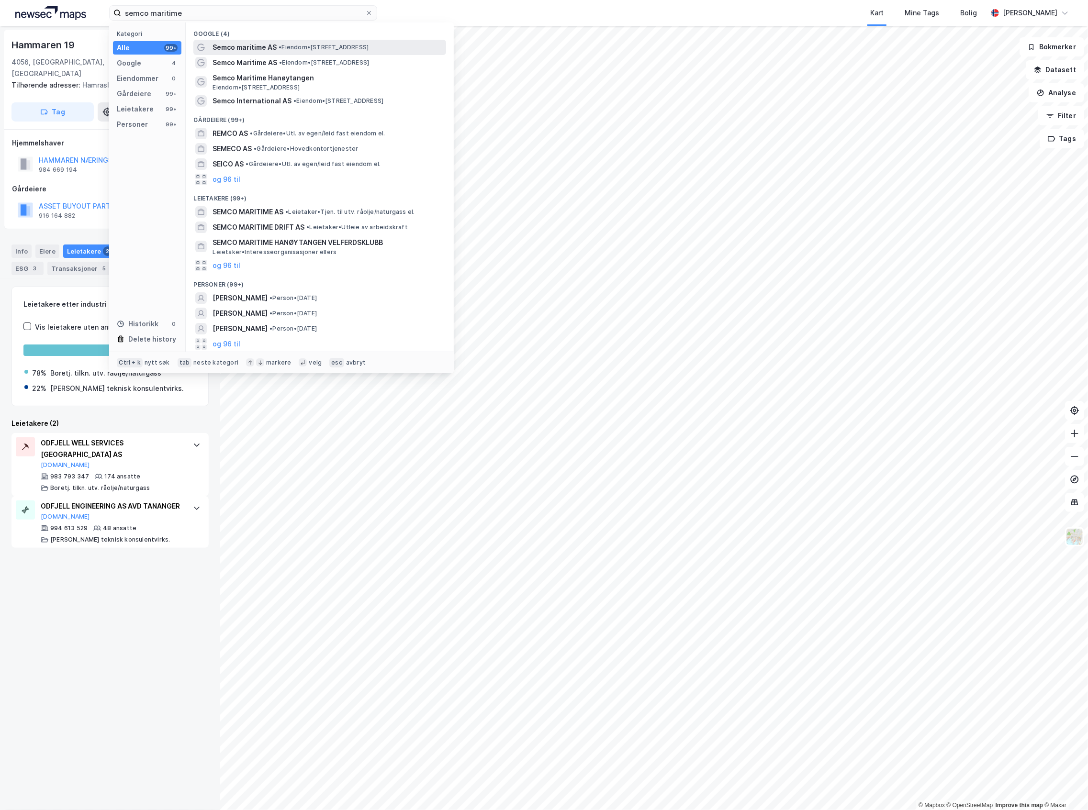
click at [353, 50] on span "• Eiendom • [STREET_ADDRESS]" at bounding box center [324, 48] width 90 height 8
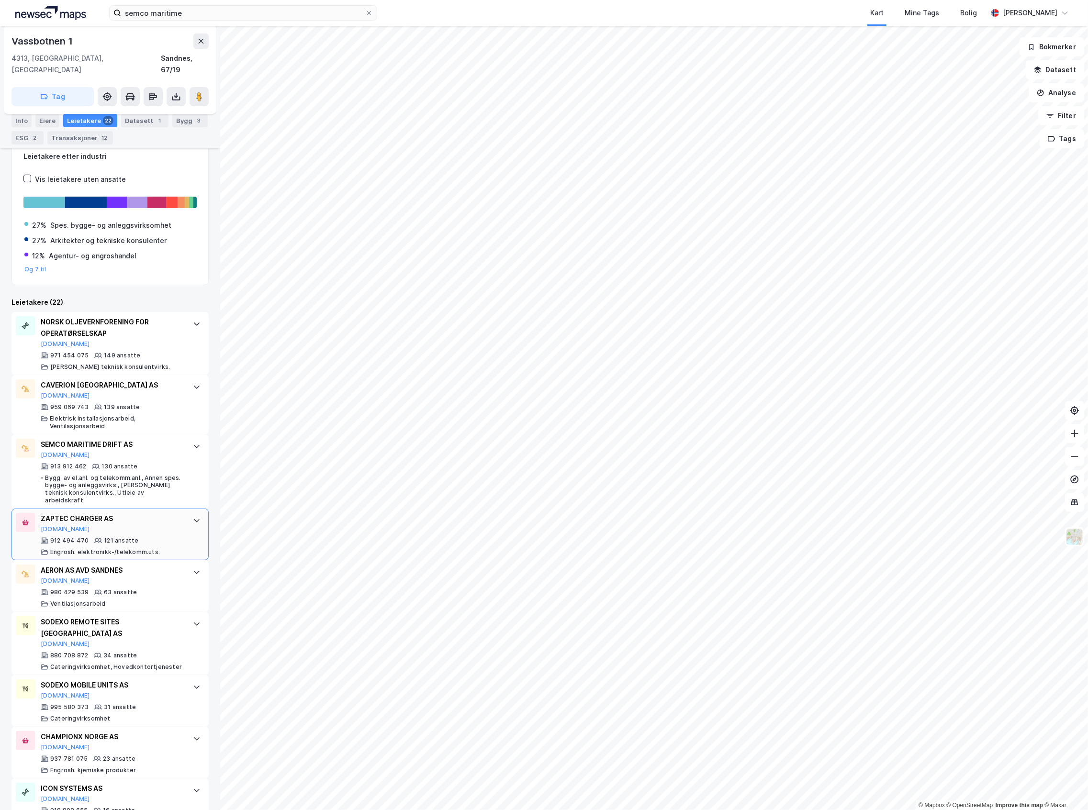
scroll to position [191, 0]
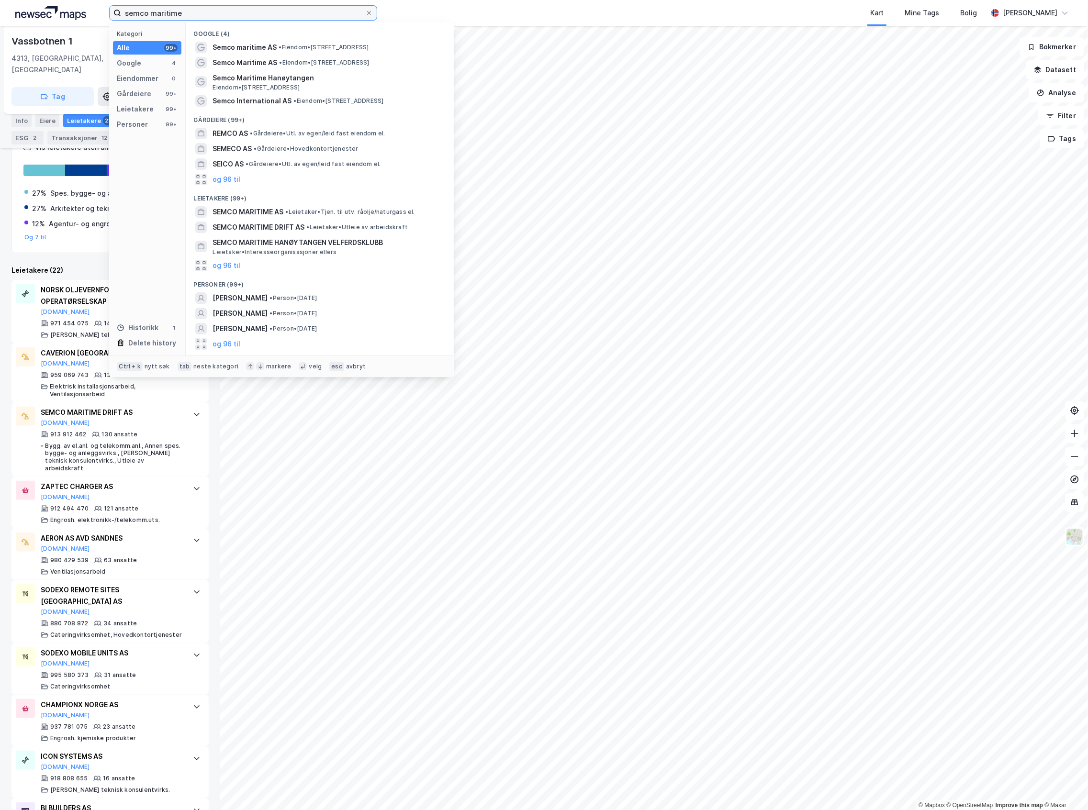
drag, startPoint x: 194, startPoint y: 14, endPoint x: 48, endPoint y: 16, distance: 146.0
click at [50, 19] on div "semco maritime Kategori Alle 99+ Google 4 Eiendommer 0 Gårdeiere 99+ Leietakere…" at bounding box center [544, 13] width 1088 height 26
type input "sub sea services"
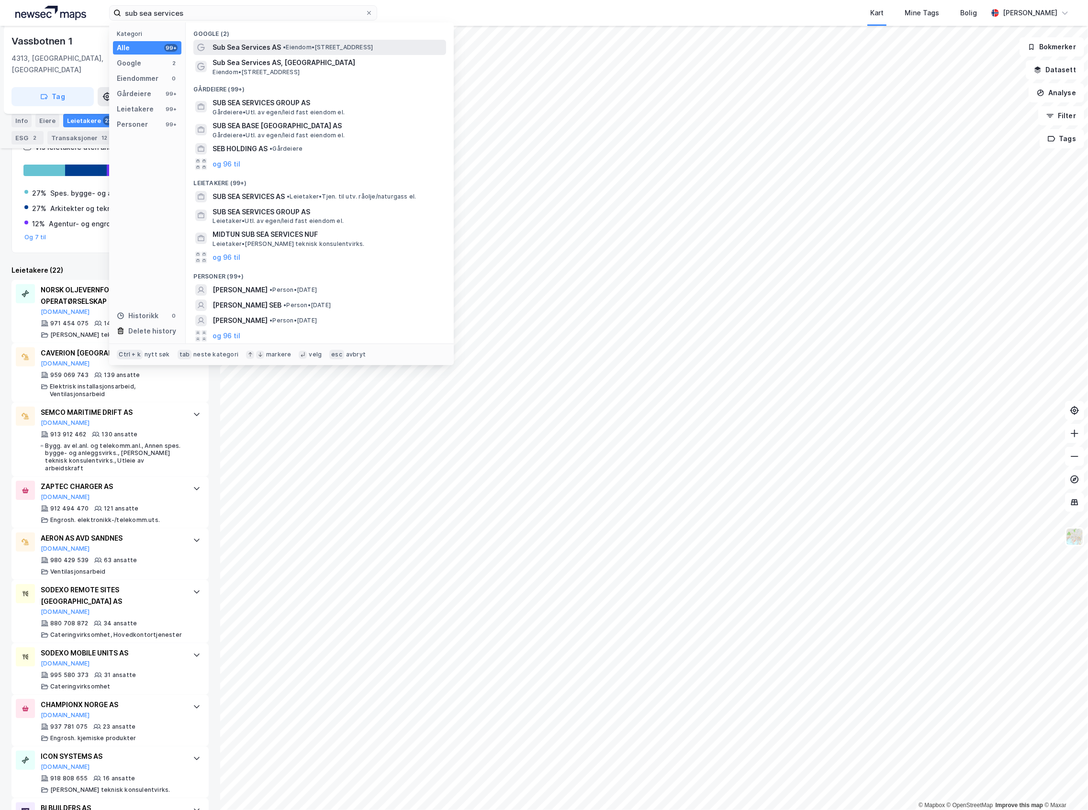
click at [278, 48] on span "Sub Sea Services AS" at bounding box center [246, 47] width 68 height 11
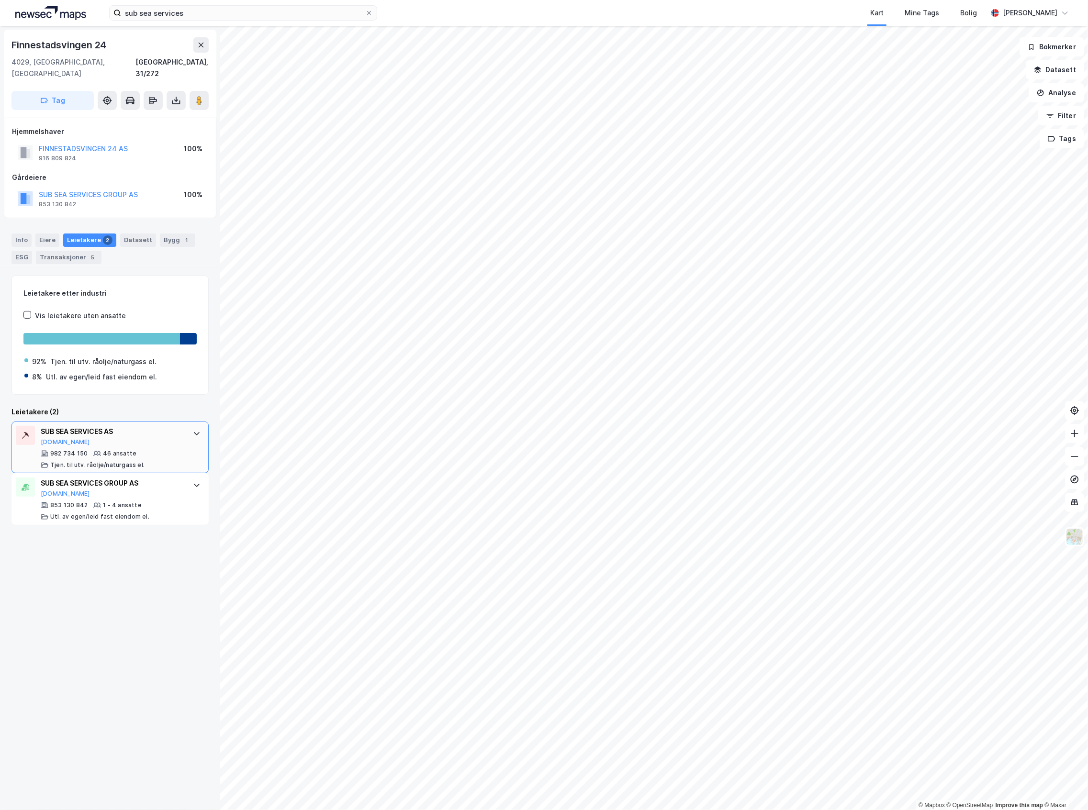
click at [125, 450] on div "46 ansatte" at bounding box center [120, 454] width 34 height 8
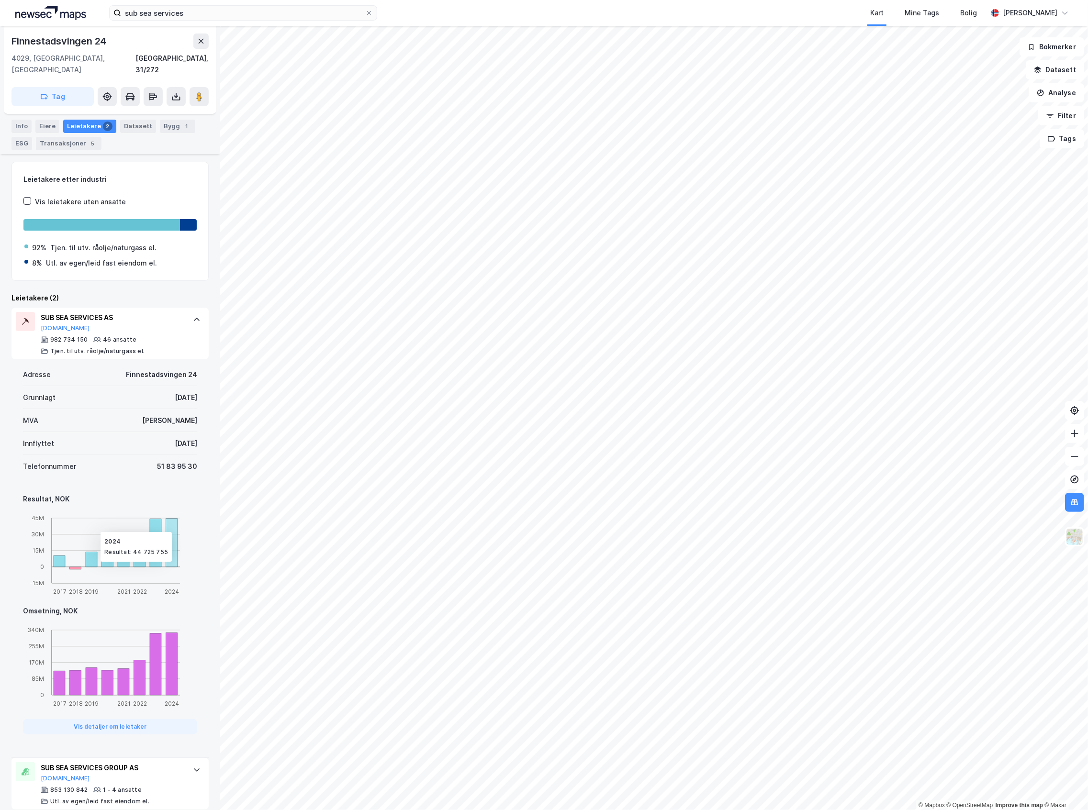
scroll to position [115, 0]
click at [205, 45] on button at bounding box center [200, 41] width 15 height 15
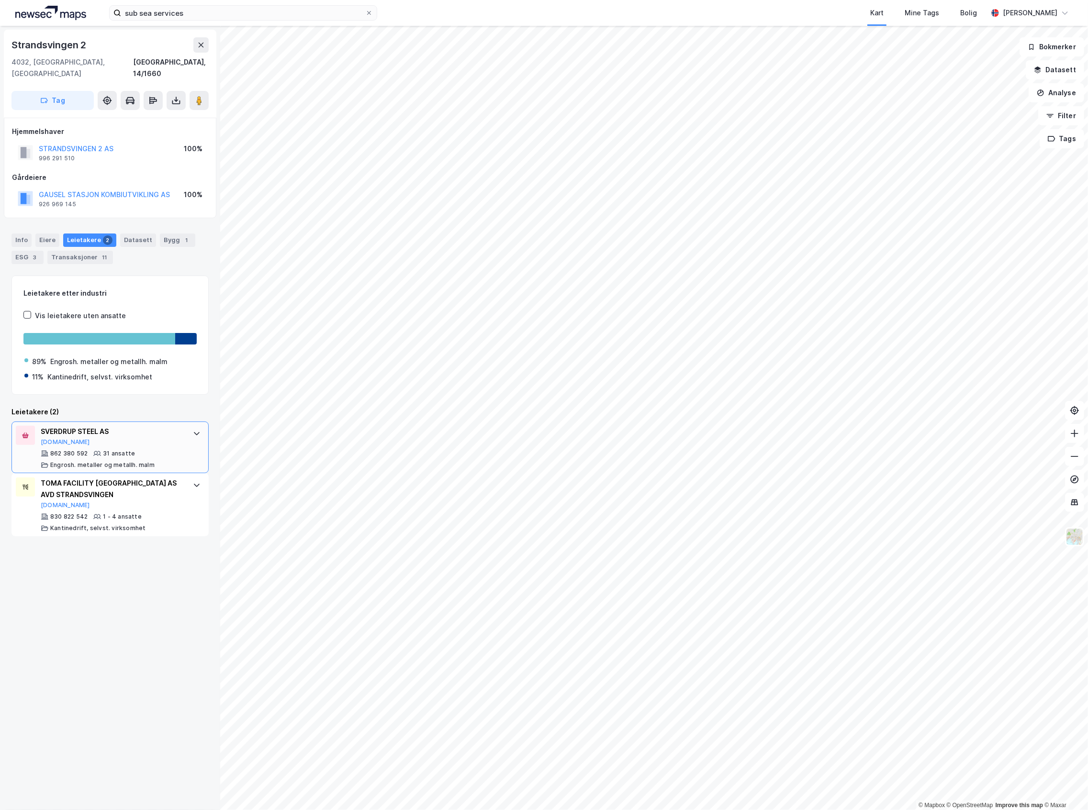
click at [140, 426] on div "SVERDRUP STEEL AS" at bounding box center [112, 431] width 143 height 11
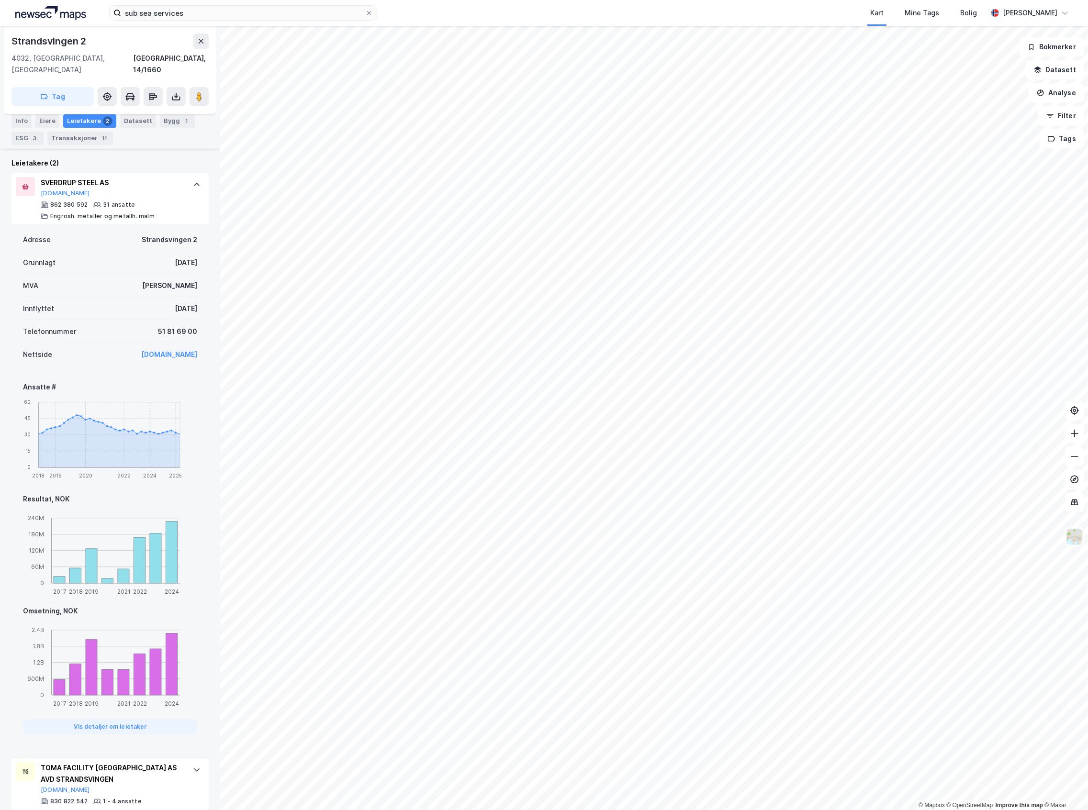
scroll to position [261, 0]
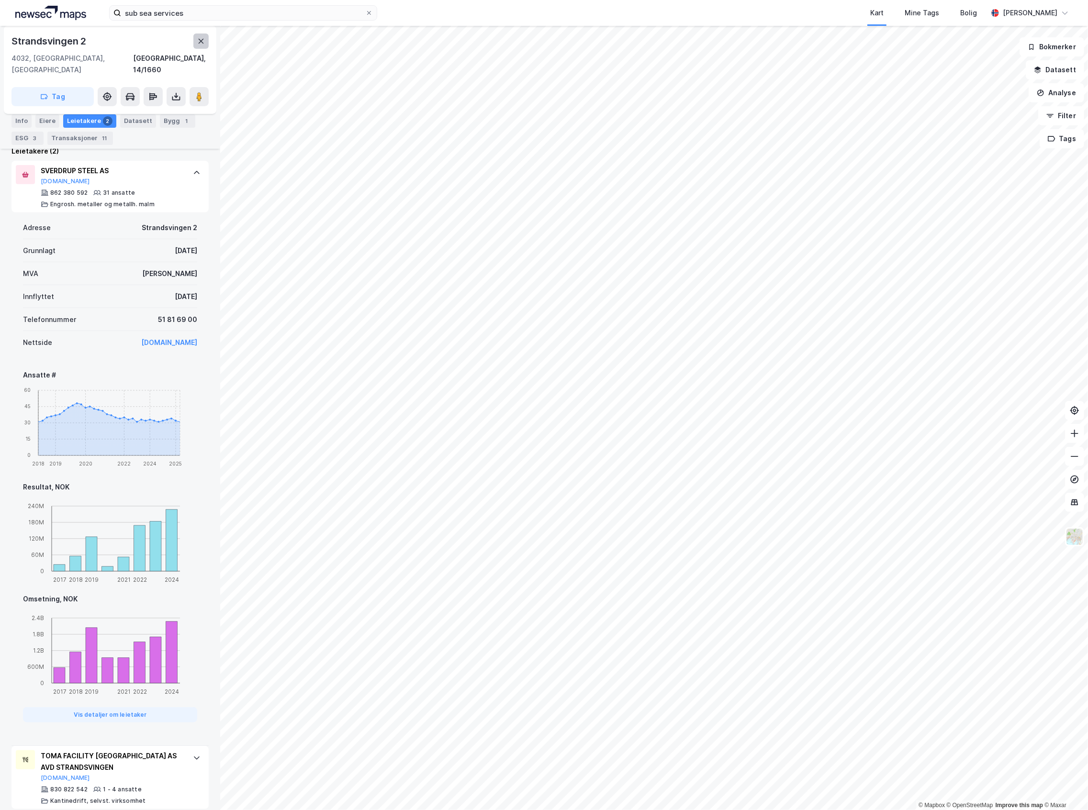
click at [201, 47] on button at bounding box center [200, 41] width 15 height 15
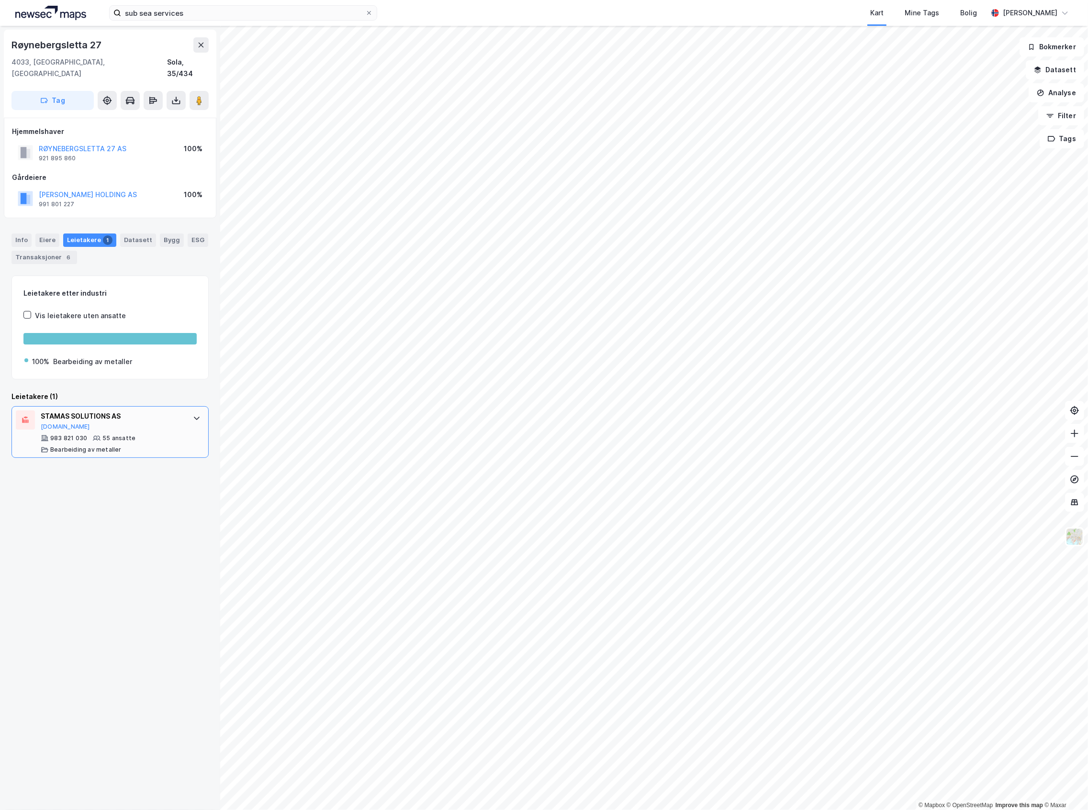
click at [150, 435] on div "983 821 030 55 ansatte Bearbeiding av metaller" at bounding box center [112, 444] width 143 height 19
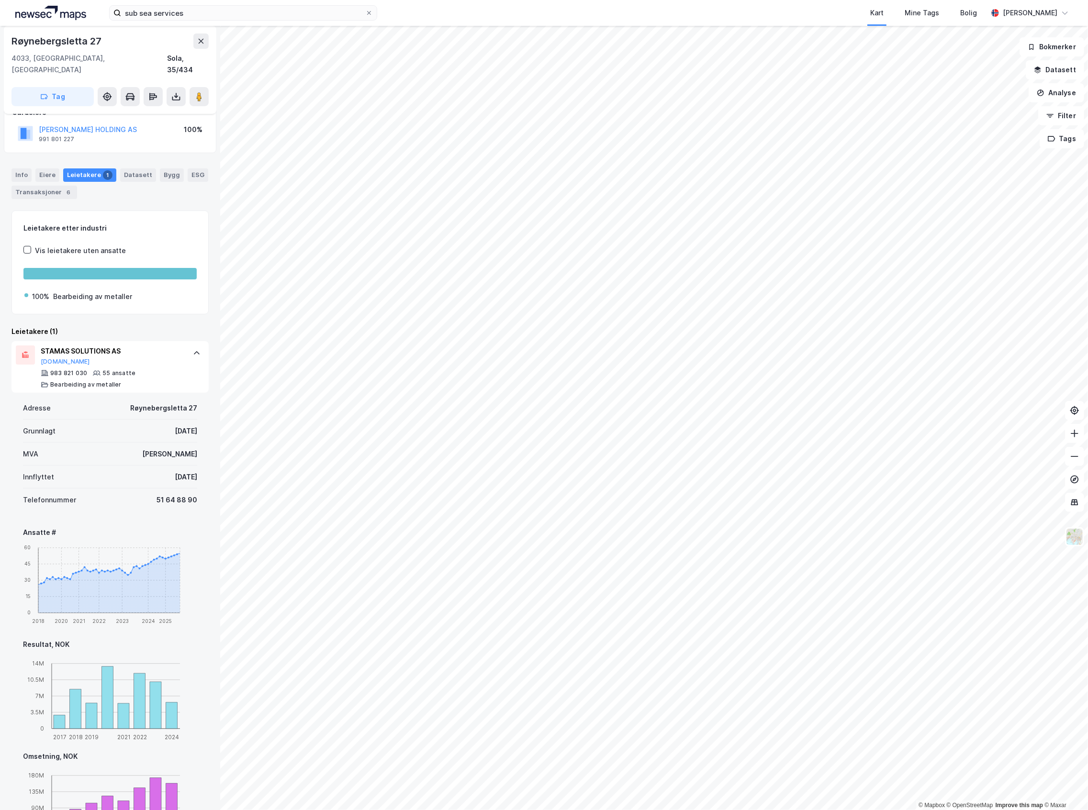
scroll to position [127, 0]
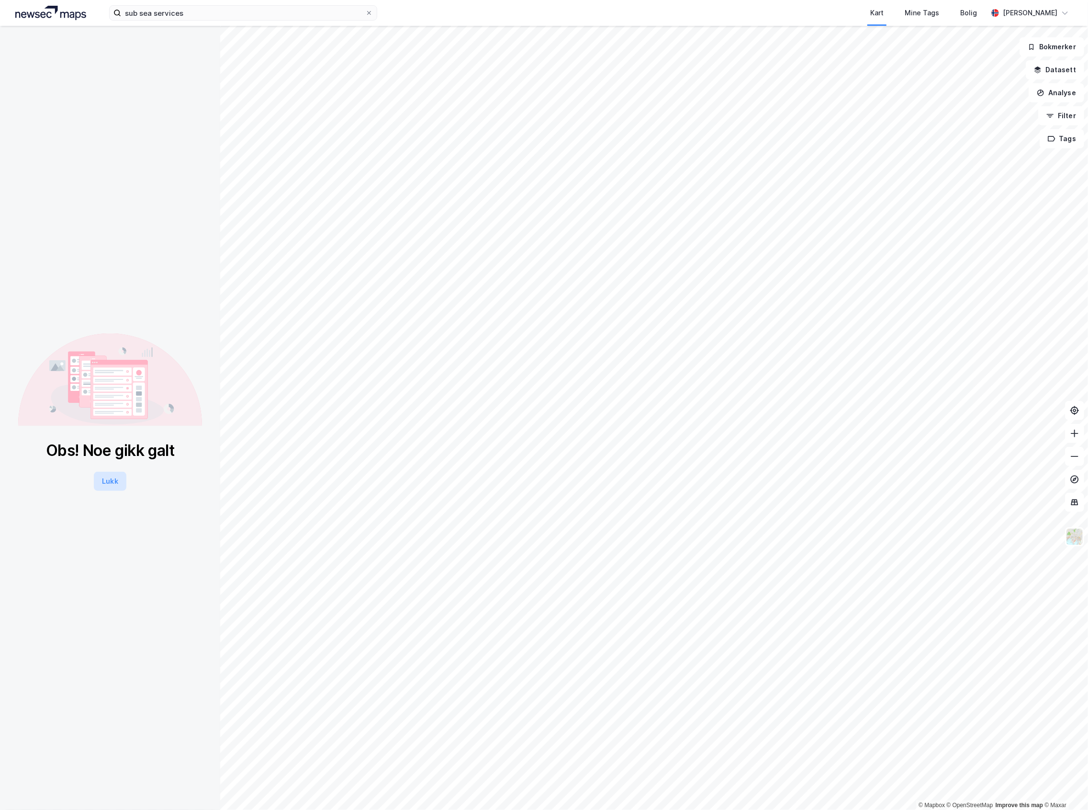
click at [115, 487] on button "Lukk" at bounding box center [110, 481] width 32 height 19
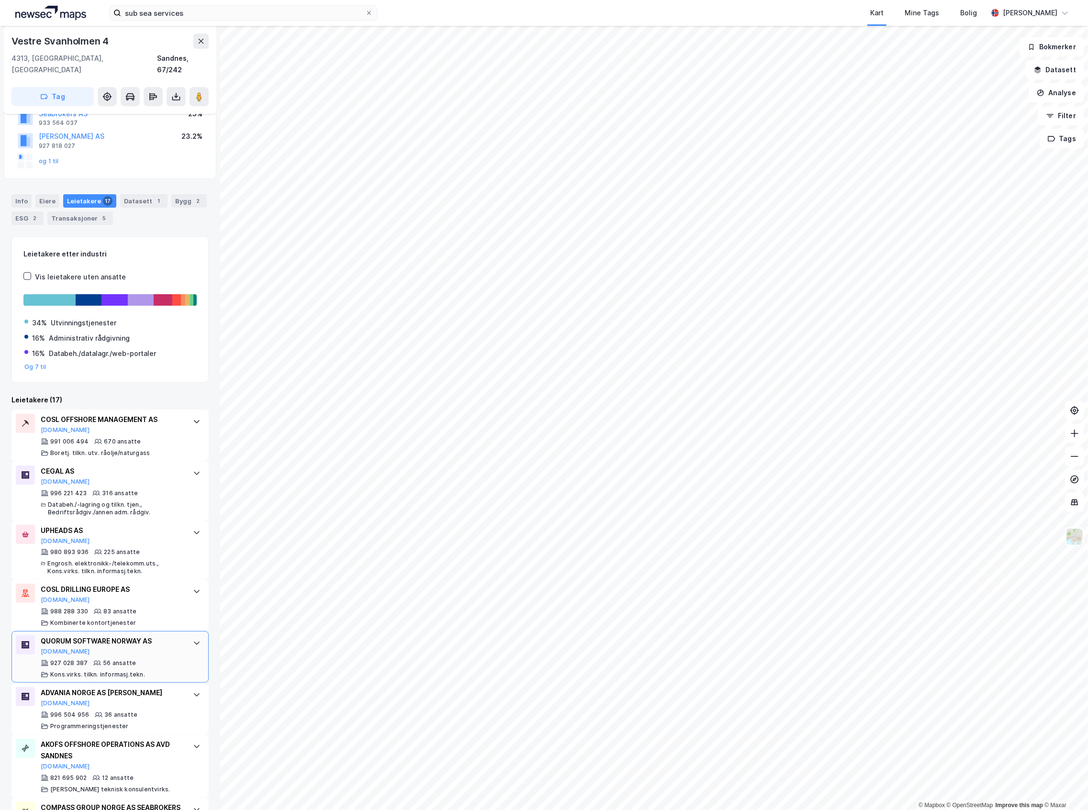
scroll to position [127, 0]
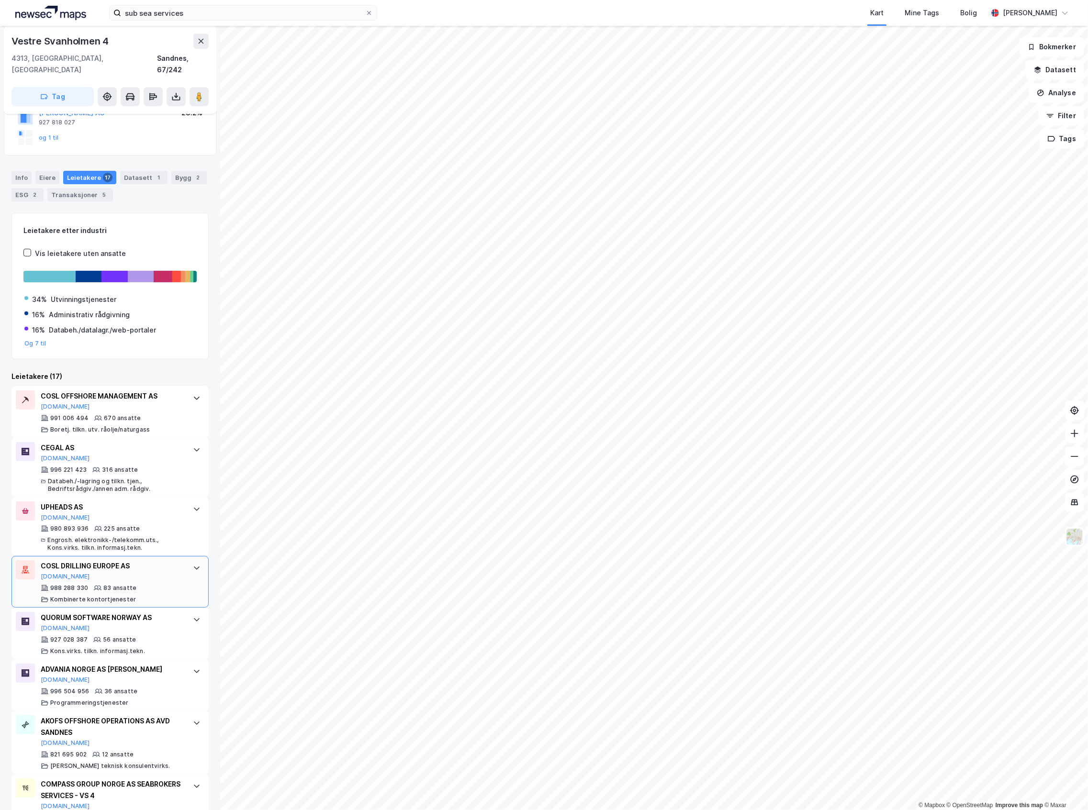
click at [161, 563] on div "COSL DRILLING EUROPE AS [DOMAIN_NAME]" at bounding box center [112, 570] width 143 height 20
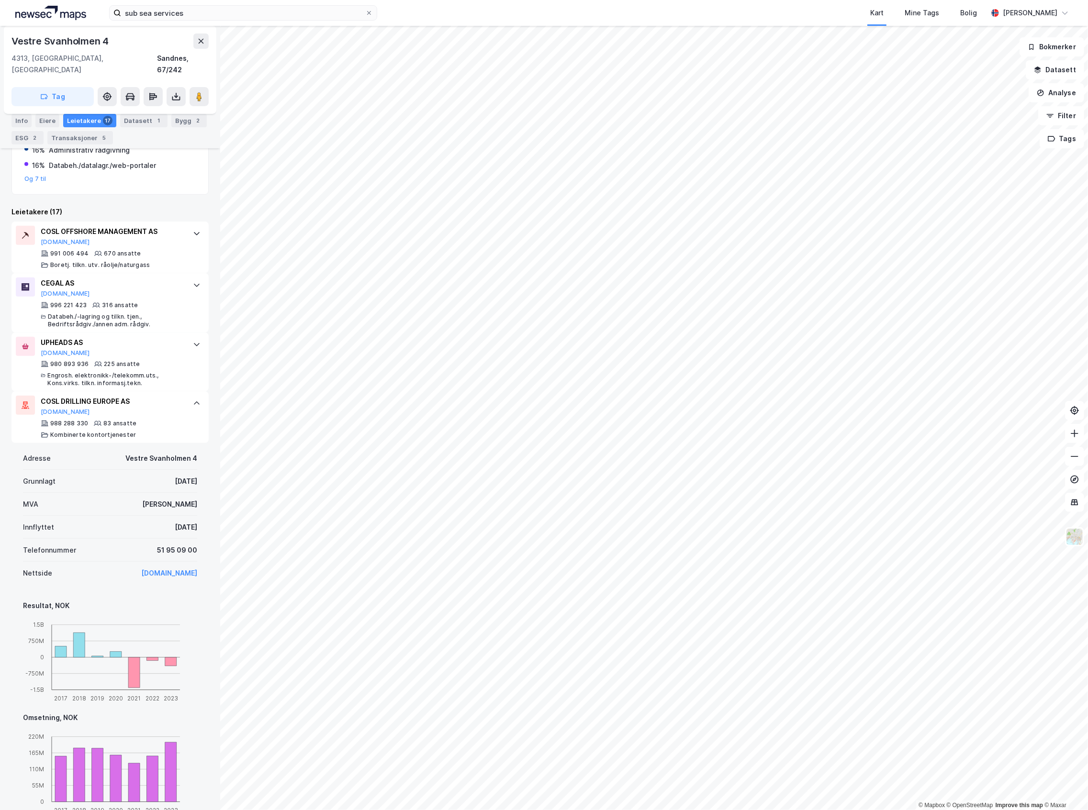
scroll to position [383, 0]
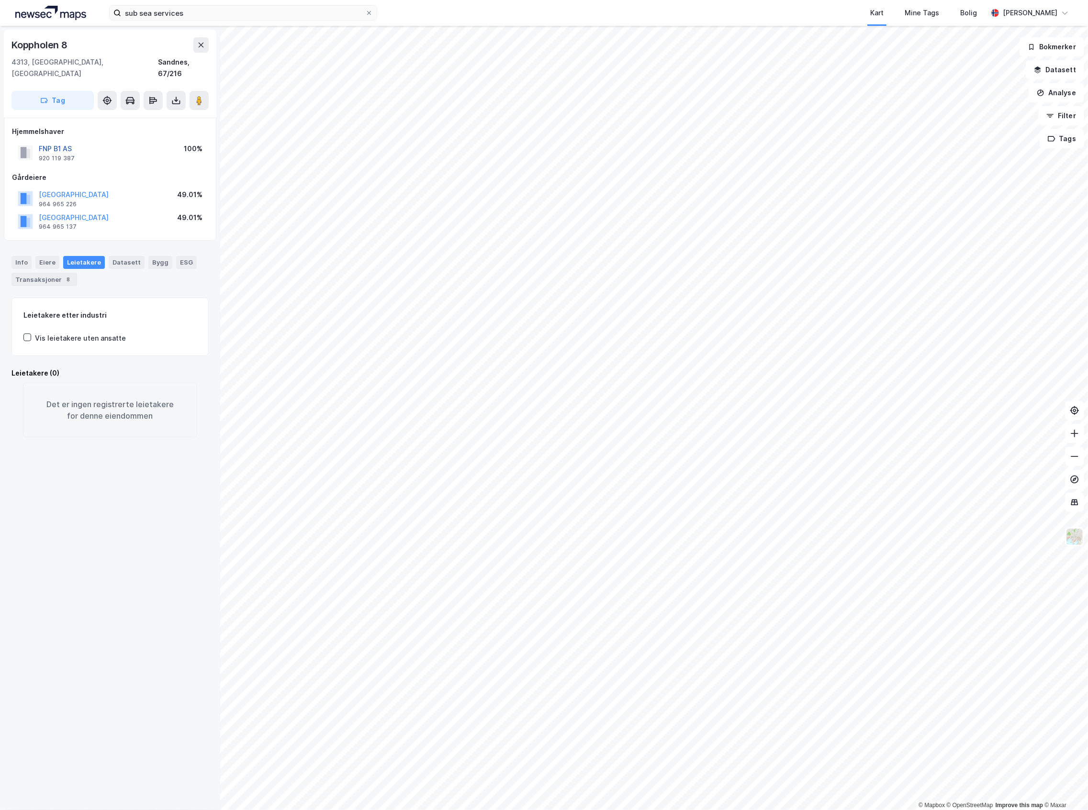
click at [0, 0] on button "FNP B1 AS" at bounding box center [0, 0] width 0 height 0
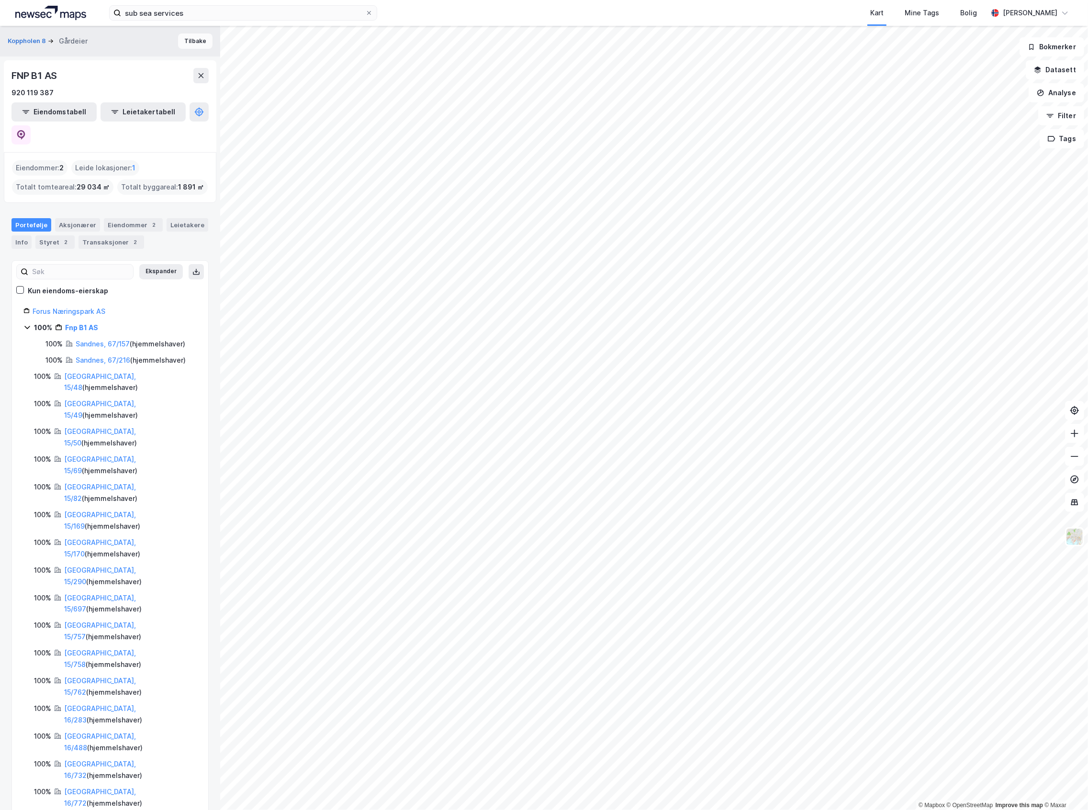
click at [195, 38] on button "Tilbake" at bounding box center [195, 41] width 34 height 15
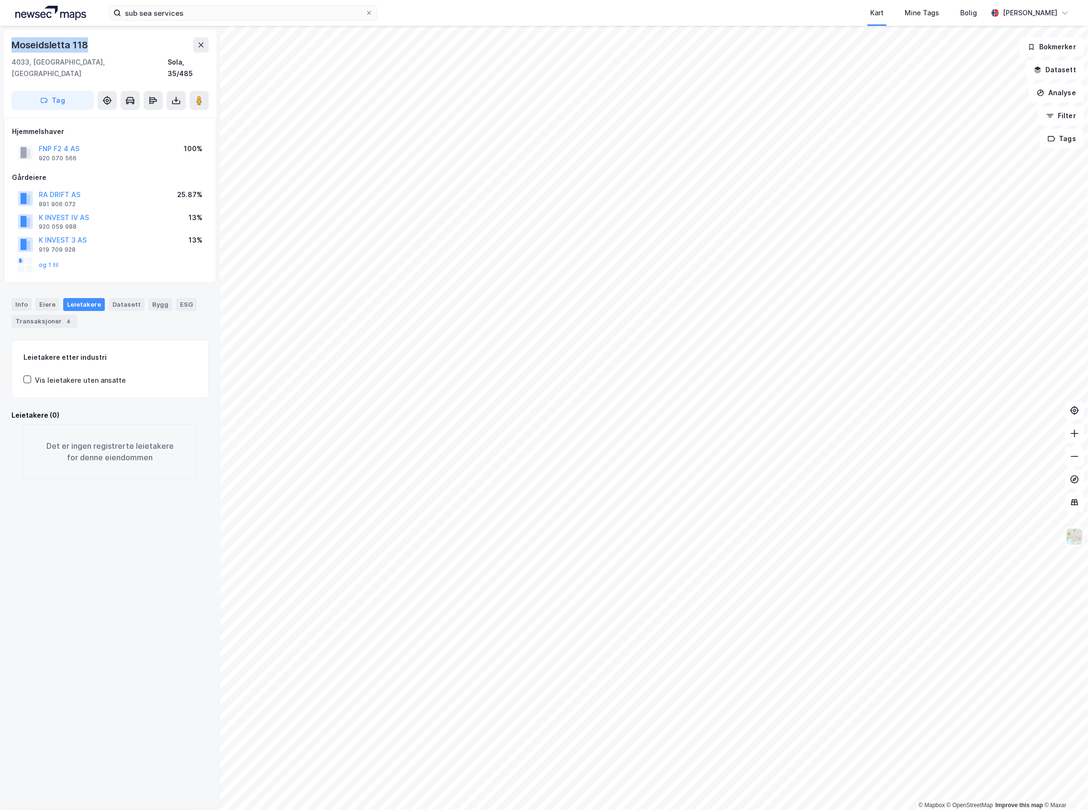
drag, startPoint x: 99, startPoint y: 44, endPoint x: 8, endPoint y: 45, distance: 90.9
click at [8, 45] on div "[STREET_ADDRESS]" at bounding box center [110, 74] width 212 height 88
click at [107, 40] on div "Moseidsletta 118" at bounding box center [109, 44] width 197 height 15
click at [14, 298] on div "Info" at bounding box center [21, 304] width 20 height 12
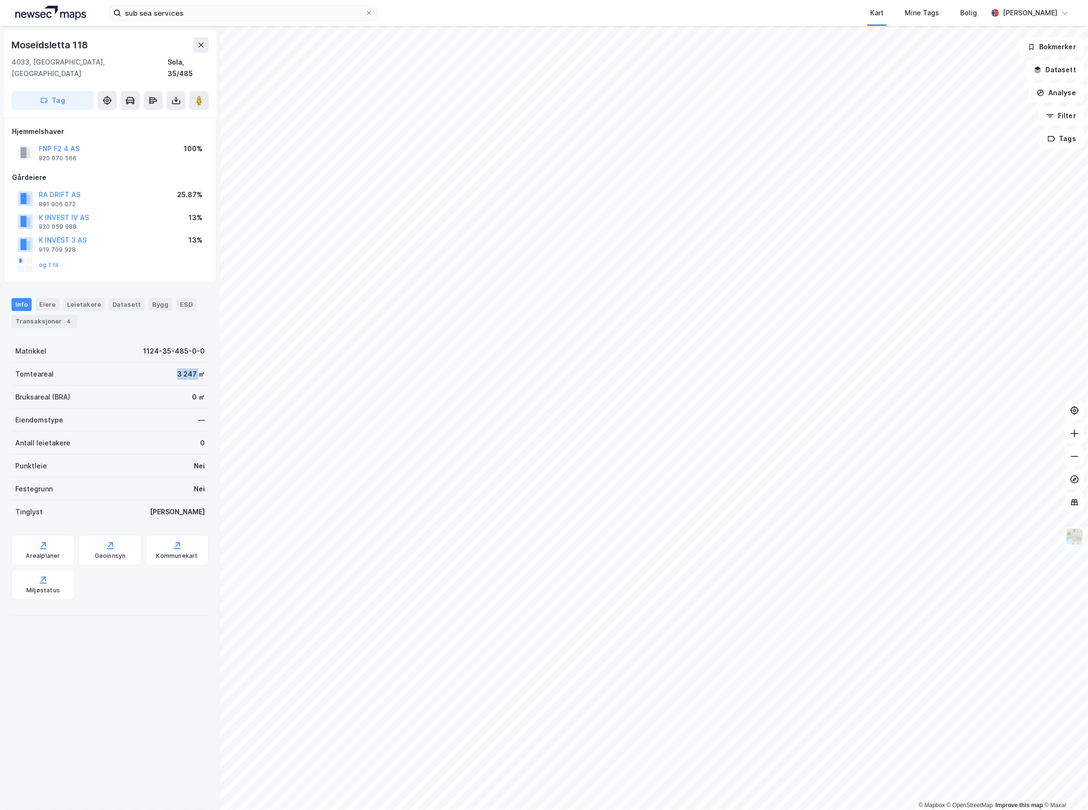
drag, startPoint x: 166, startPoint y: 362, endPoint x: 188, endPoint y: 370, distance: 23.9
click at [188, 370] on div "Tomteareal 3 247 ㎡" at bounding box center [109, 374] width 197 height 23
click at [1059, 94] on button "Analyse" at bounding box center [1057, 92] width 56 height 19
click at [1057, 73] on button "Datasett" at bounding box center [1055, 69] width 58 height 19
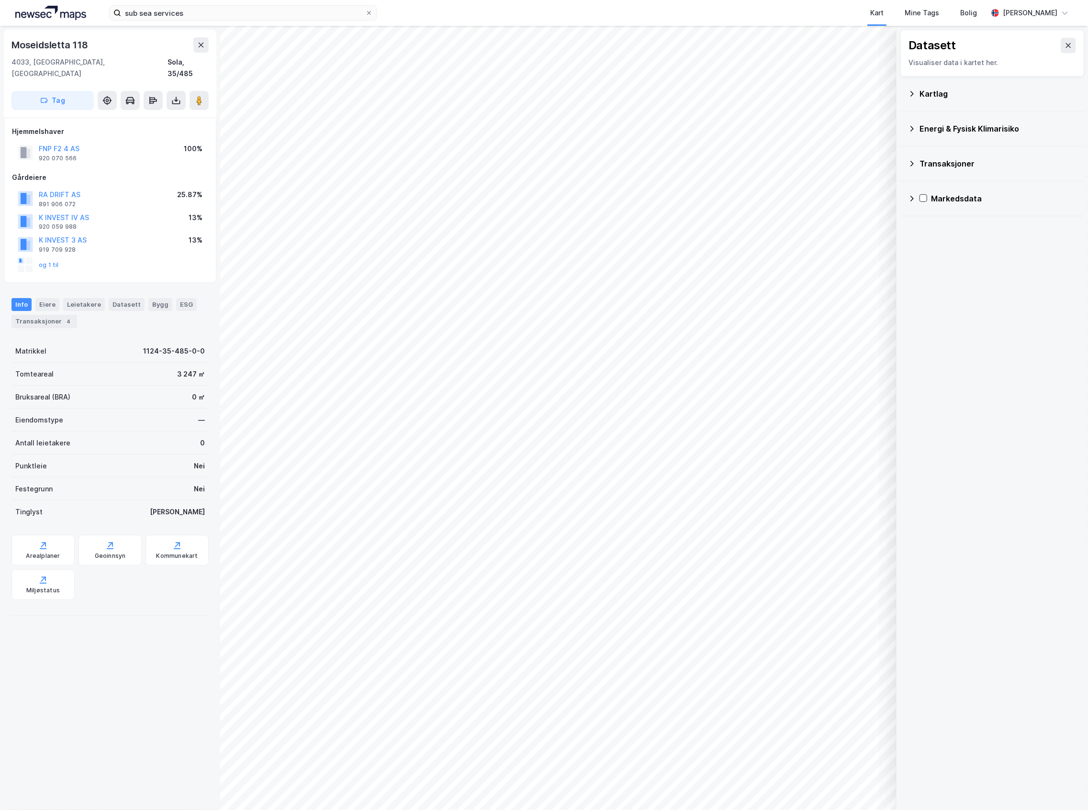
click at [973, 92] on div "Kartlag" at bounding box center [997, 93] width 157 height 11
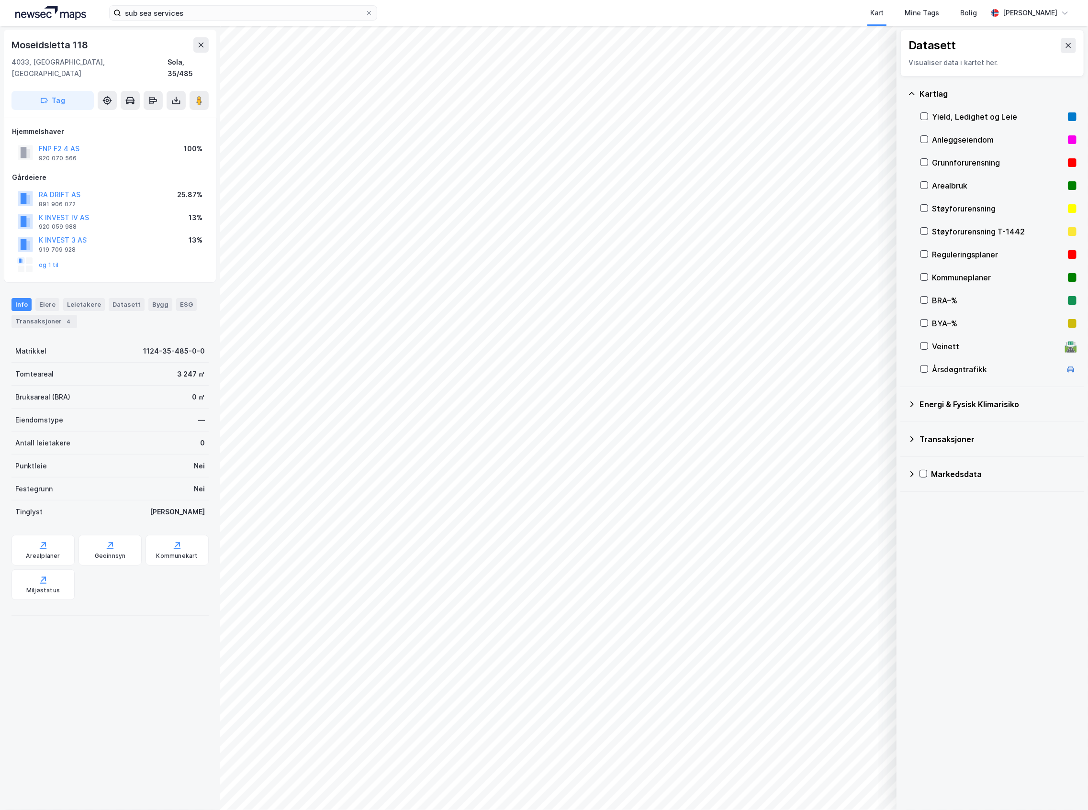
click at [962, 92] on div "Kartlag" at bounding box center [997, 93] width 157 height 11
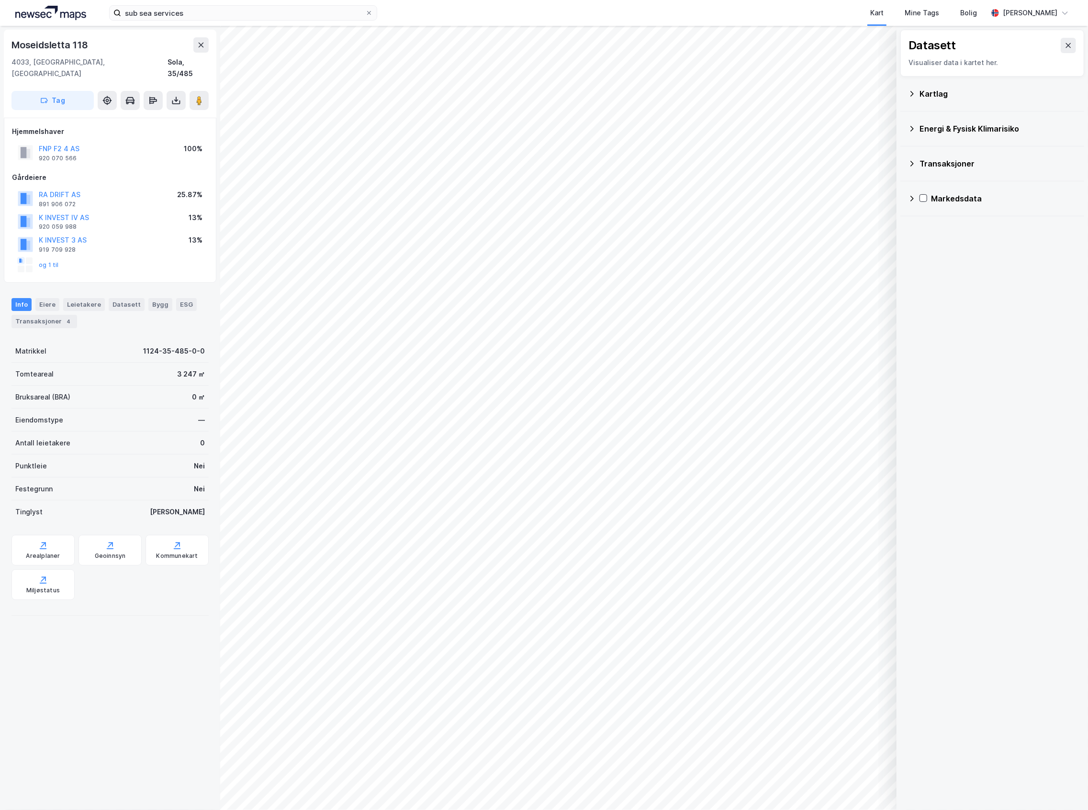
click at [929, 162] on div "Transaksjoner" at bounding box center [997, 163] width 157 height 11
click at [930, 159] on div "Transaksjoner" at bounding box center [997, 163] width 157 height 11
click at [937, 109] on div "Kartlag" at bounding box center [992, 94] width 184 height 35
click at [933, 129] on div "Energi & Fysisk Klimarisiko" at bounding box center [997, 128] width 157 height 11
click at [934, 131] on div "Energi & Fysisk Klimarisiko" at bounding box center [997, 128] width 157 height 11
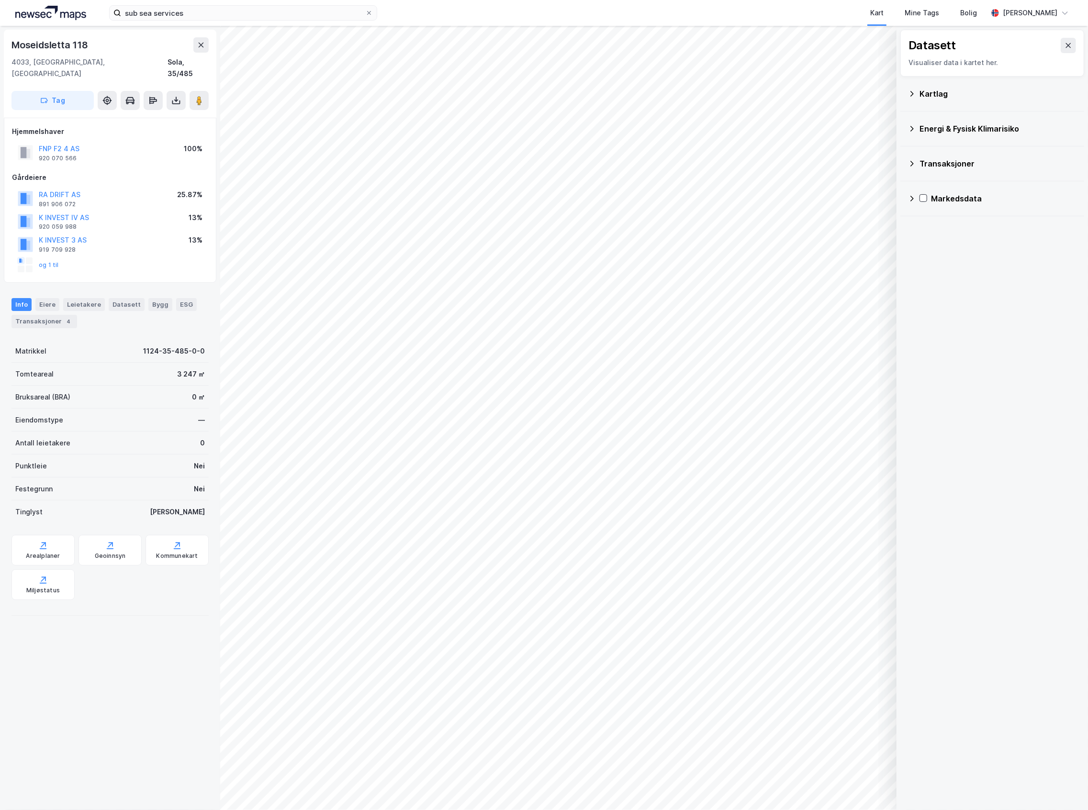
click at [944, 98] on div "Kartlag" at bounding box center [997, 93] width 157 height 11
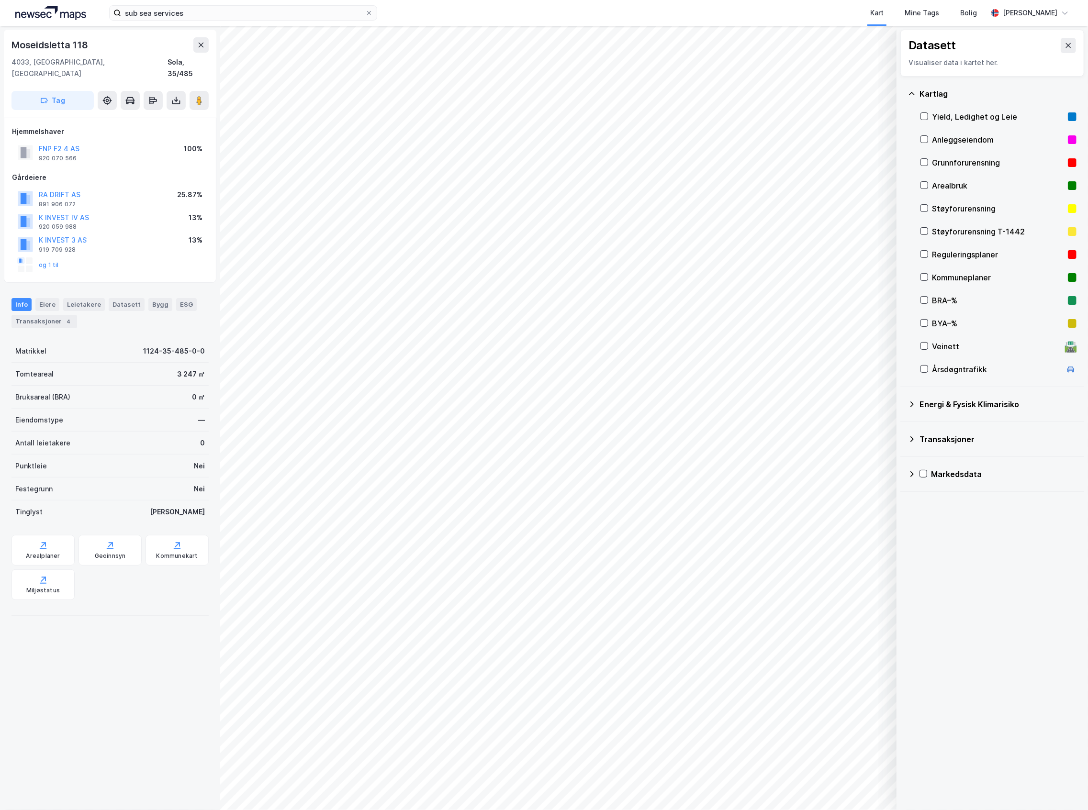
click at [946, 258] on div "Reguleringsplaner" at bounding box center [998, 254] width 132 height 11
click at [976, 257] on div "Reguleringsplaner" at bounding box center [998, 254] width 132 height 11
click at [1067, 44] on div "Datasett Visualiser data i kartet her." at bounding box center [992, 53] width 184 height 47
click at [1064, 46] on icon at bounding box center [1068, 46] width 8 height 8
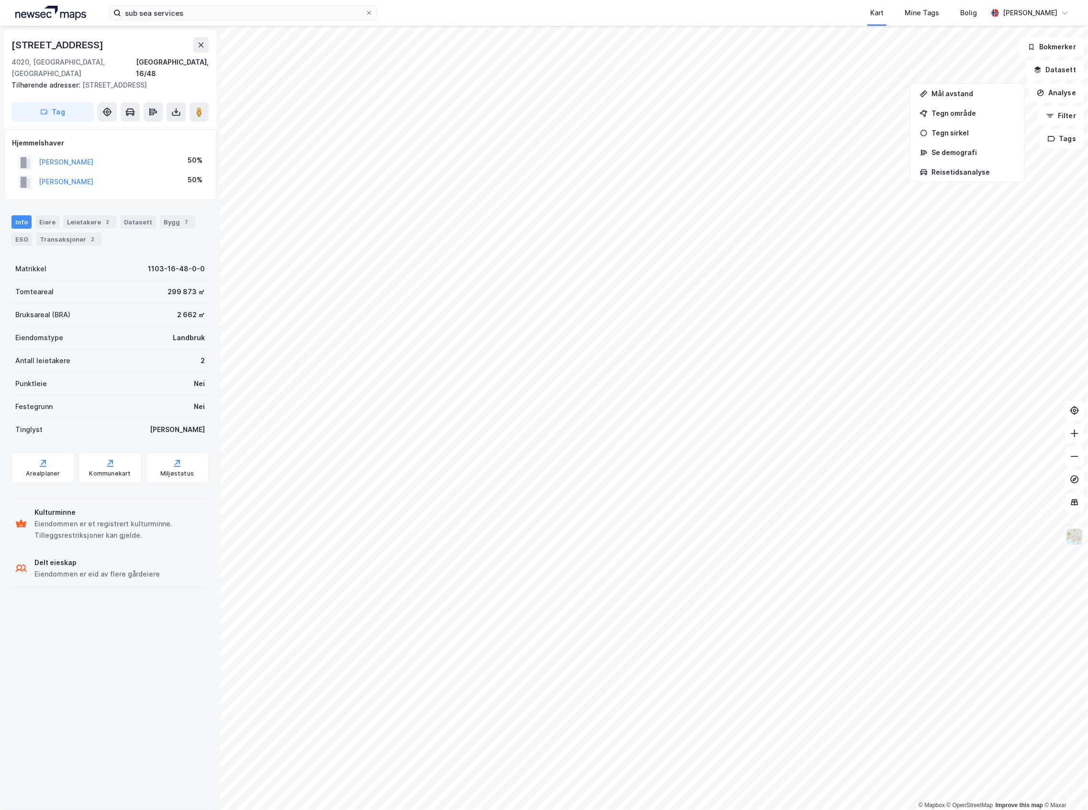
click at [785, 10] on div "Kart Mine Tags Bolig" at bounding box center [705, 13] width 564 height 26
click at [128, 647] on div "[STREET_ADDRESS], 16/48 Tilhørende adresser: [STREET_ADDRESS] Tag Hjemmelshaver…" at bounding box center [110, 418] width 220 height 784
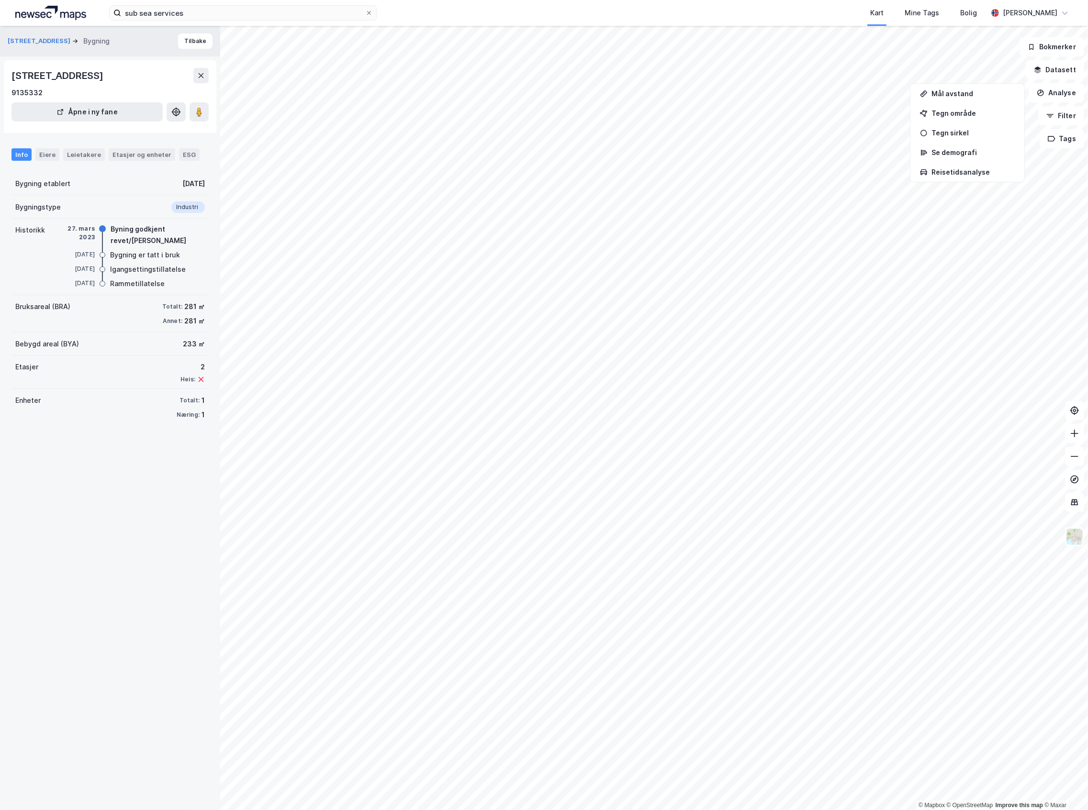
drag, startPoint x: 193, startPoint y: 182, endPoint x: 182, endPoint y: 182, distance: 11.0
click at [182, 182] on div "[DATE]" at bounding box center [193, 183] width 22 height 11
